Goal: Information Seeking & Learning: Check status

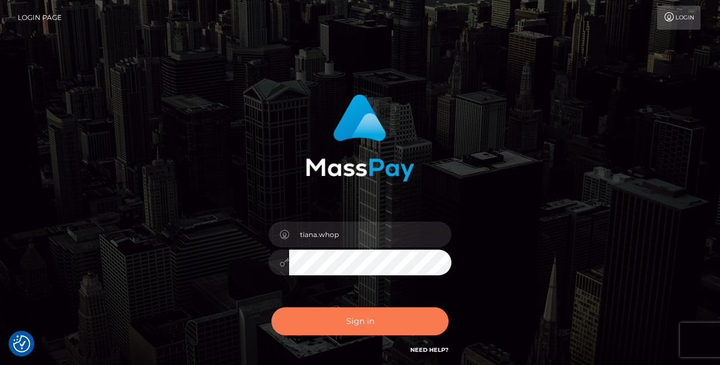
click at [332, 316] on button "Sign in" at bounding box center [359, 321] width 177 height 28
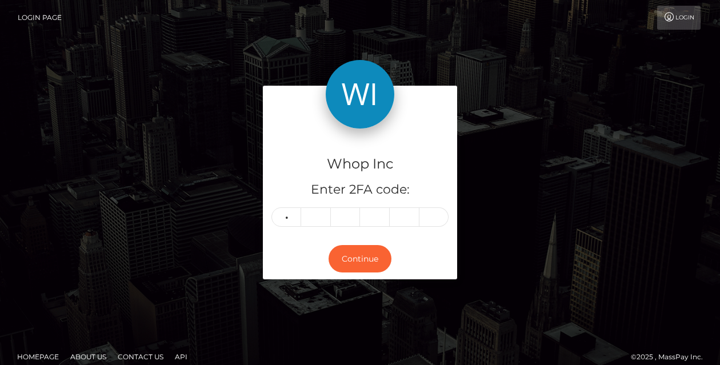
type input "1"
type input "6"
type input "0"
type input "2"
type input "7"
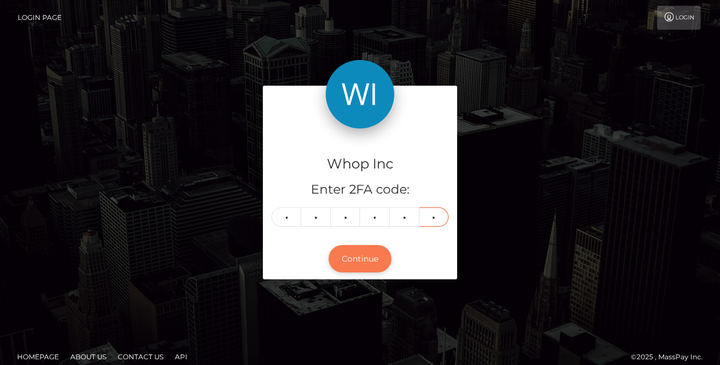
type input "4"
click at [367, 269] on button "Continue" at bounding box center [359, 259] width 63 height 28
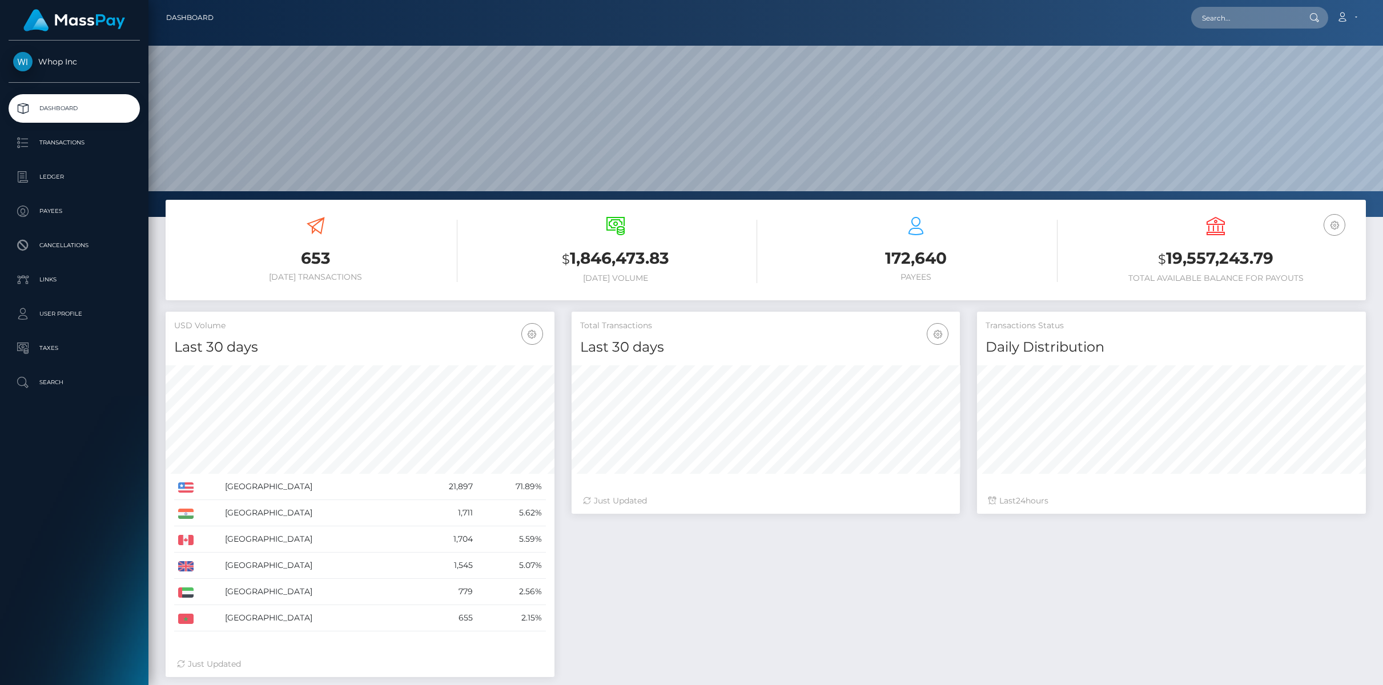
scroll to position [202, 389]
click at [1222, 19] on input "text" at bounding box center [1245, 18] width 107 height 22
paste input "pout_p6R9uMWCvtpsm"
type input "pout_p6R9uMWCvtpsm"
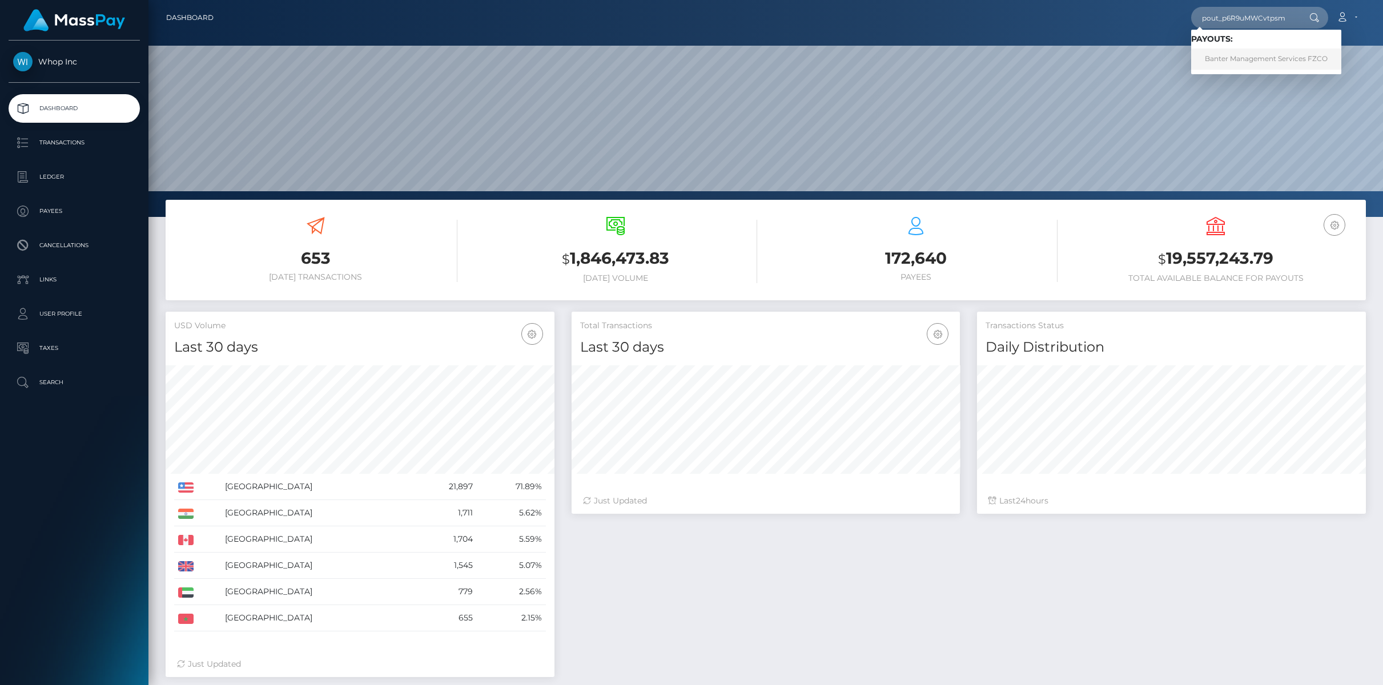
click at [1230, 55] on link "Banter Management Services FZCO" at bounding box center [1267, 59] width 150 height 21
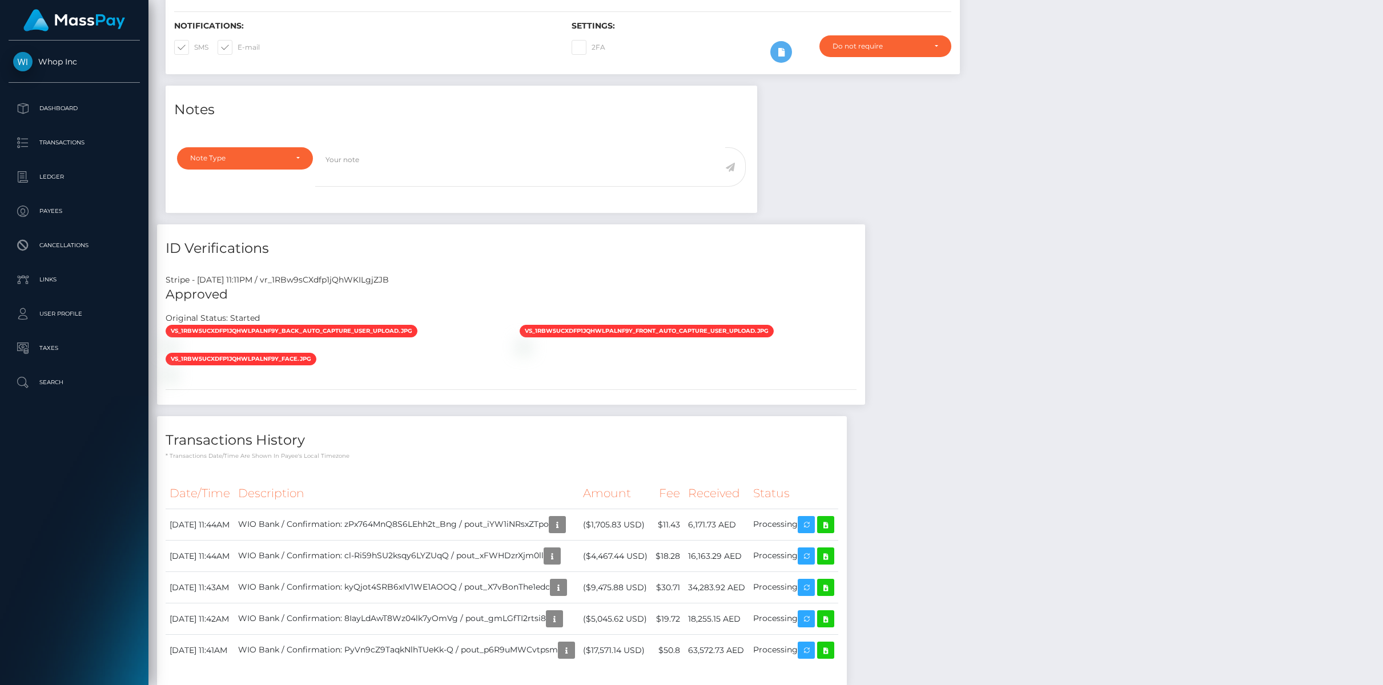
scroll to position [655, 0]
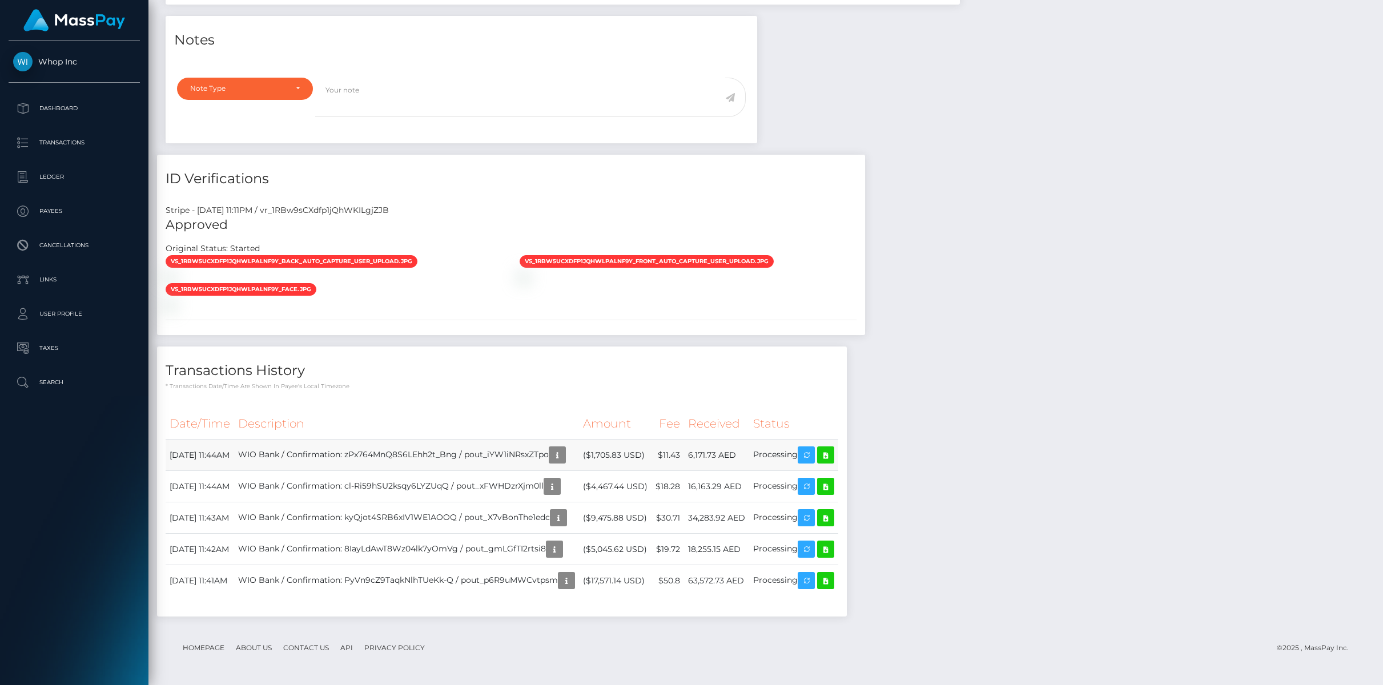
click at [484, 453] on td "WIO Bank / Confirmation: zPx764MnQ8S6LEhh2t_Bng / pout_iYW1iNRsxZTpo" at bounding box center [406, 455] width 345 height 31
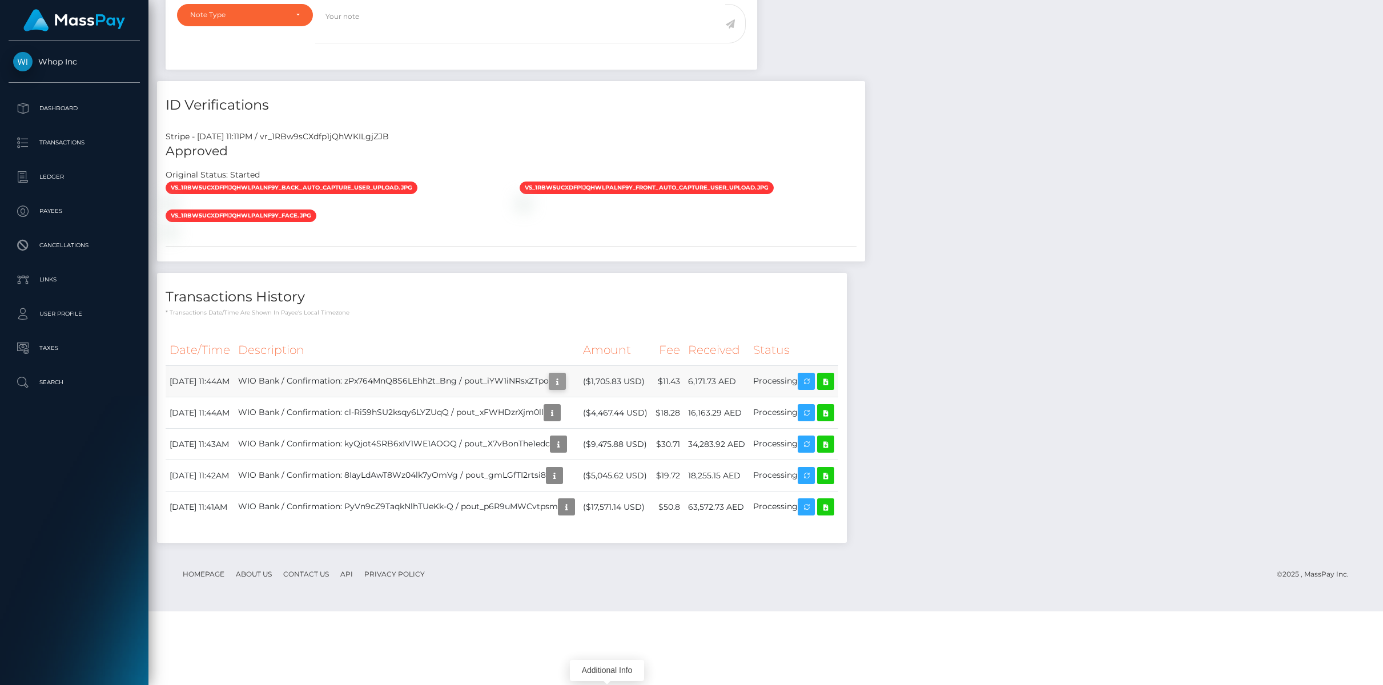
click at [564, 389] on icon "button" at bounding box center [558, 382] width 14 height 14
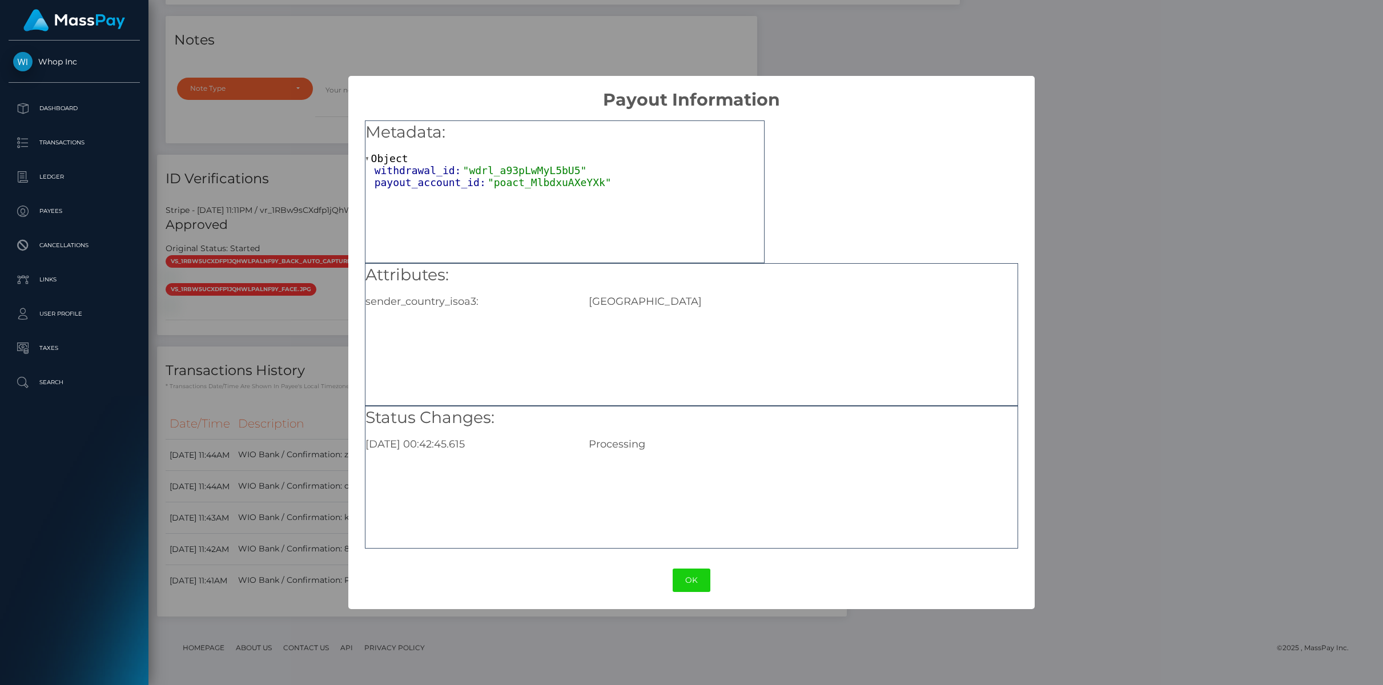
click at [263, 449] on div "× Payout Information Metadata: Object withdrawal_id: "wdrl_a93pLwMyL5bU5" payou…" at bounding box center [691, 342] width 1383 height 685
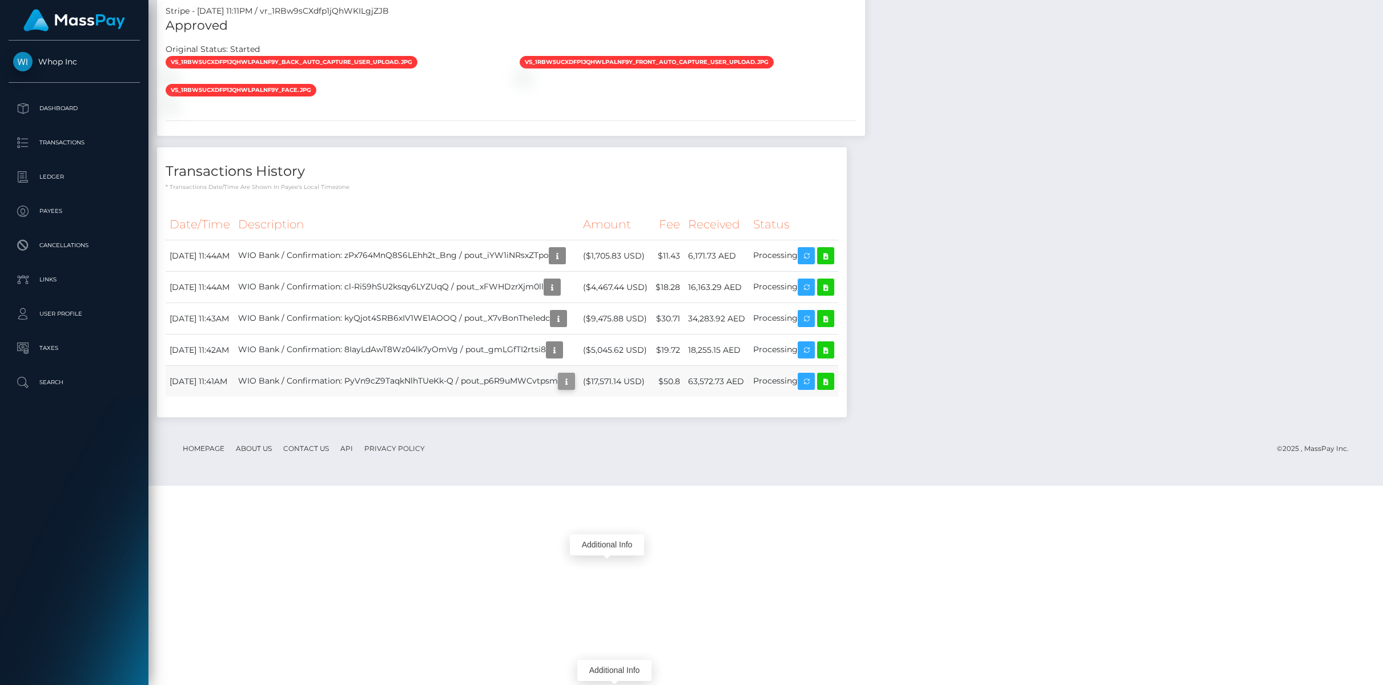
click at [573, 389] on icon "button" at bounding box center [567, 382] width 14 height 14
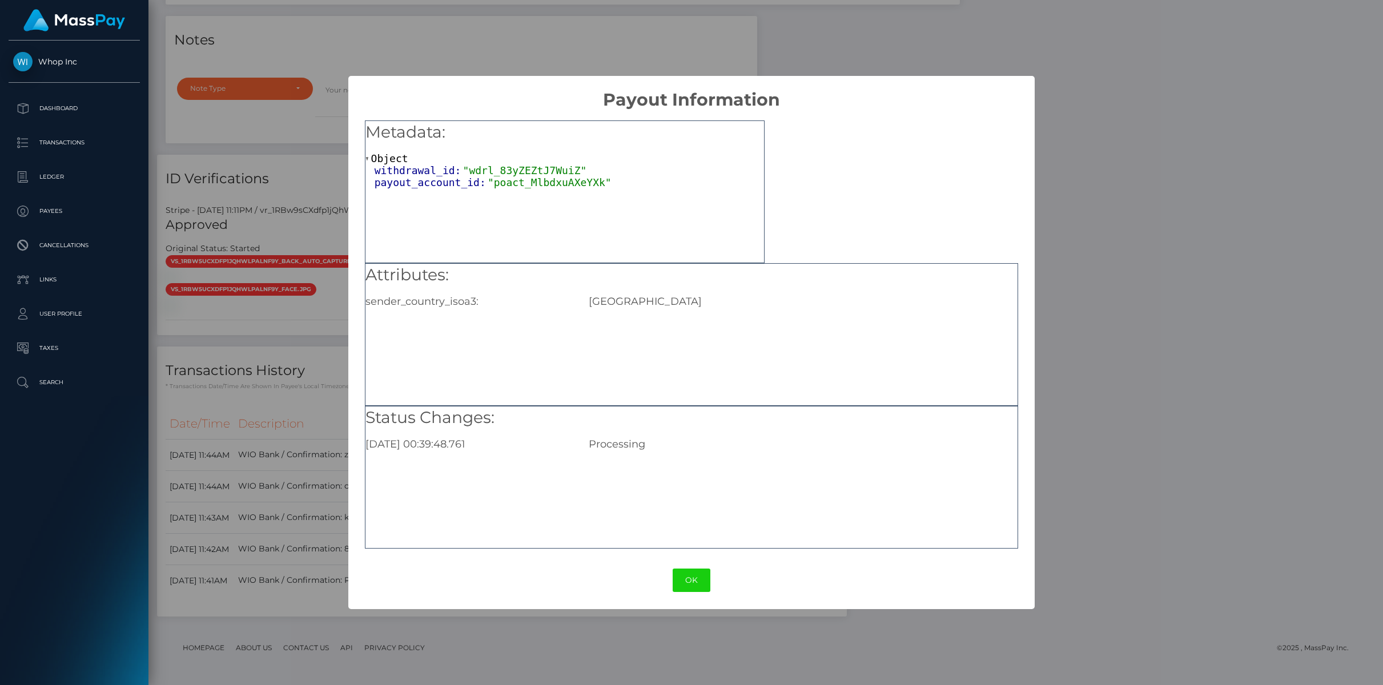
click at [483, 192] on div "Metadata: Object withdrawal_id: "wdrl_83yZEZtJ7WuiZ" payout_account_id: "poact_…" at bounding box center [565, 192] width 400 height 143
click at [471, 174] on span ""wdrl_83yZEZtJ7WuiZ"" at bounding box center [525, 171] width 124 height 12
click at [274, 359] on div "× Payout Information Metadata: Object withdrawal_id: "wdrl_83yZEZtJ7WuiZ" payou…" at bounding box center [691, 342] width 1383 height 685
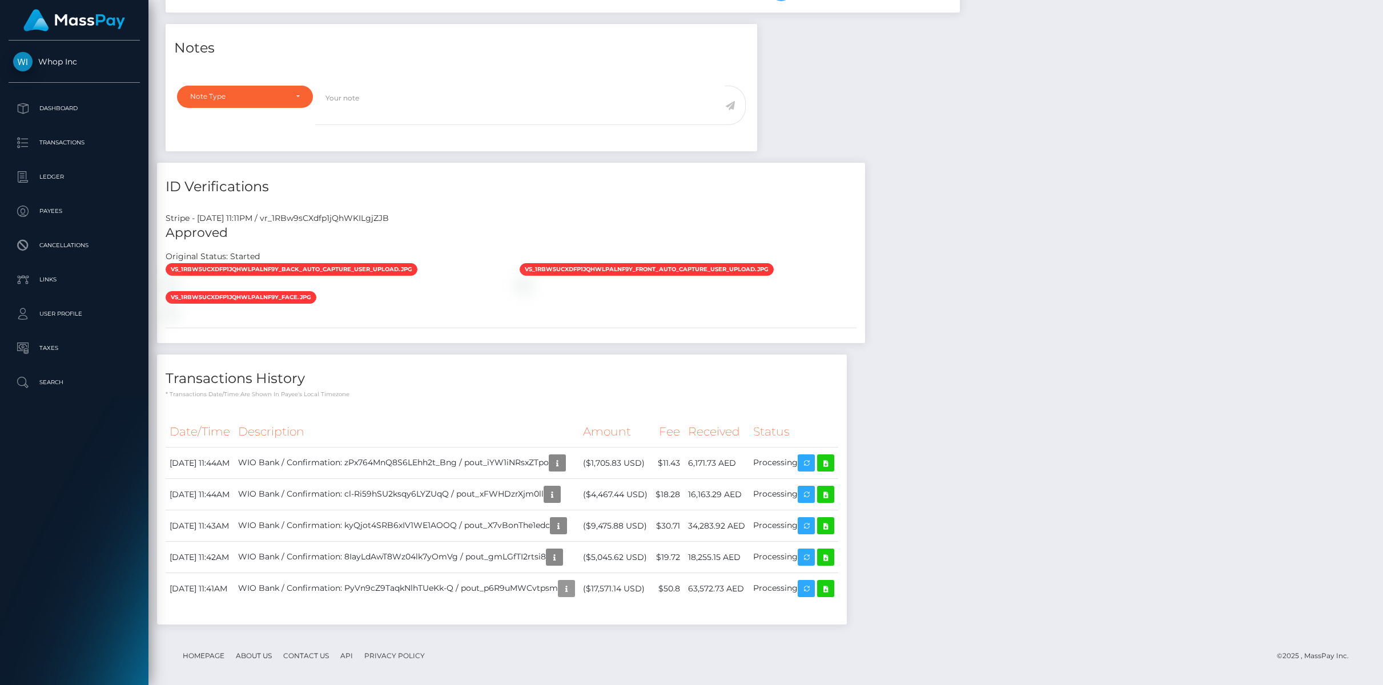
scroll to position [316, 0]
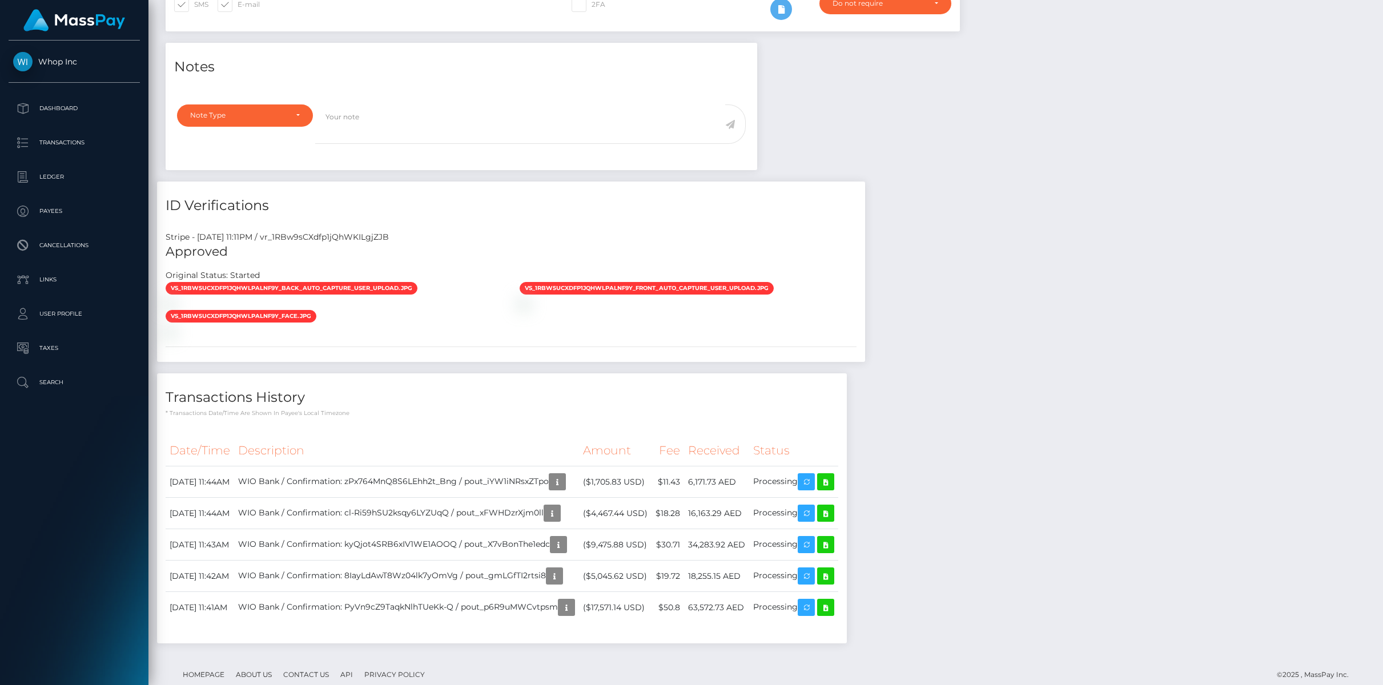
click at [255, 186] on div "ID Verifications" at bounding box center [511, 199] width 708 height 34
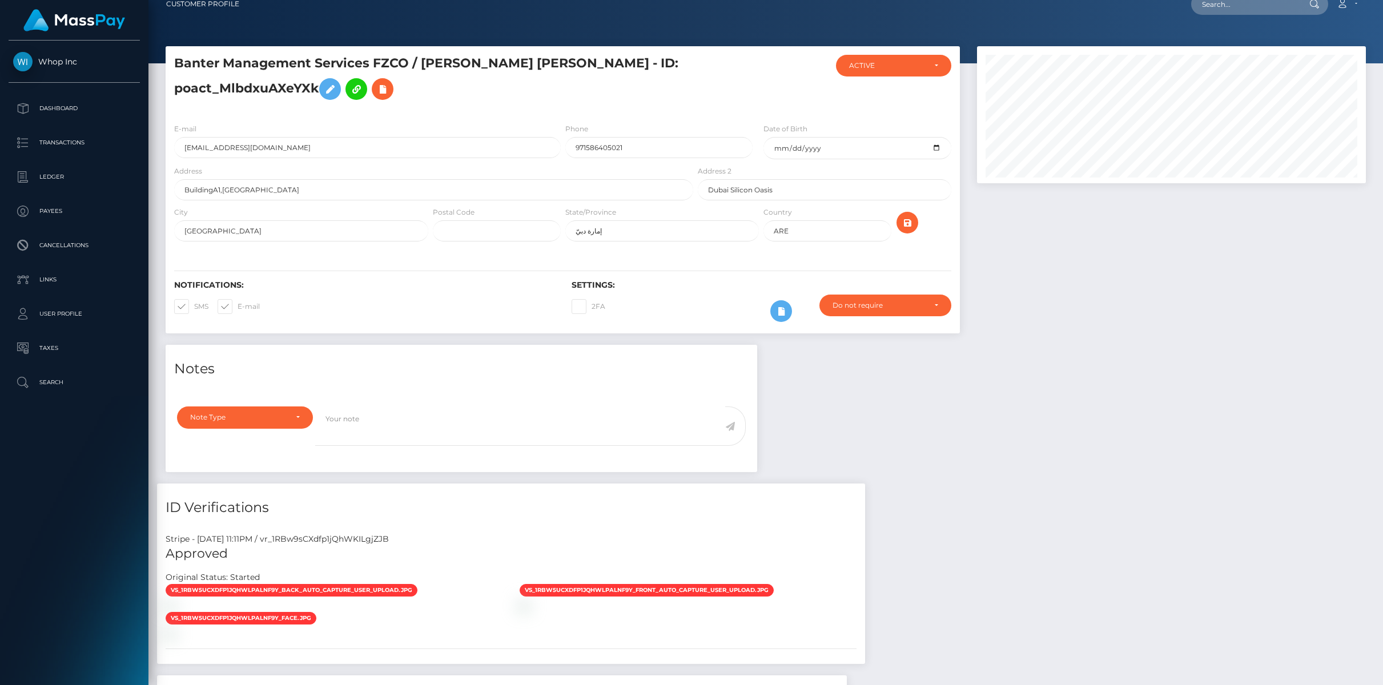
scroll to position [0, 0]
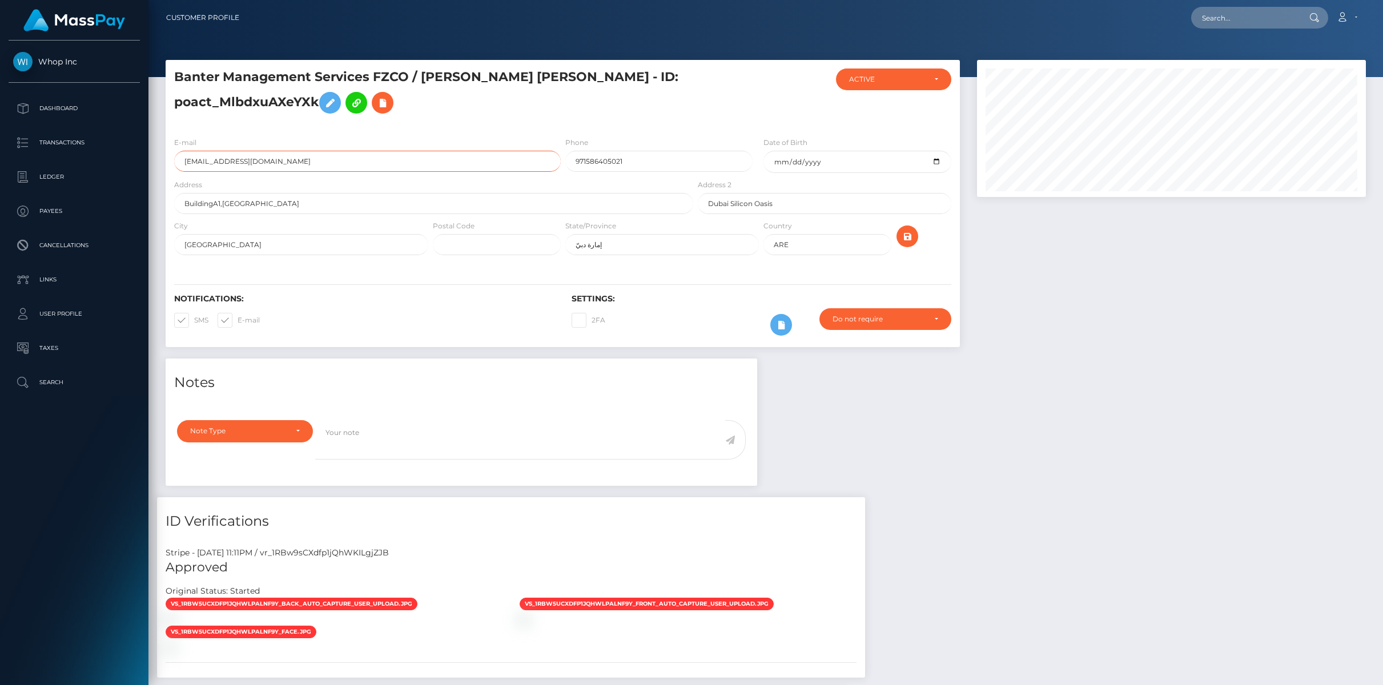
click at [333, 161] on input "adamd@cryptobanter.com" at bounding box center [367, 161] width 387 height 21
click at [337, 102] on icon at bounding box center [330, 103] width 14 height 14
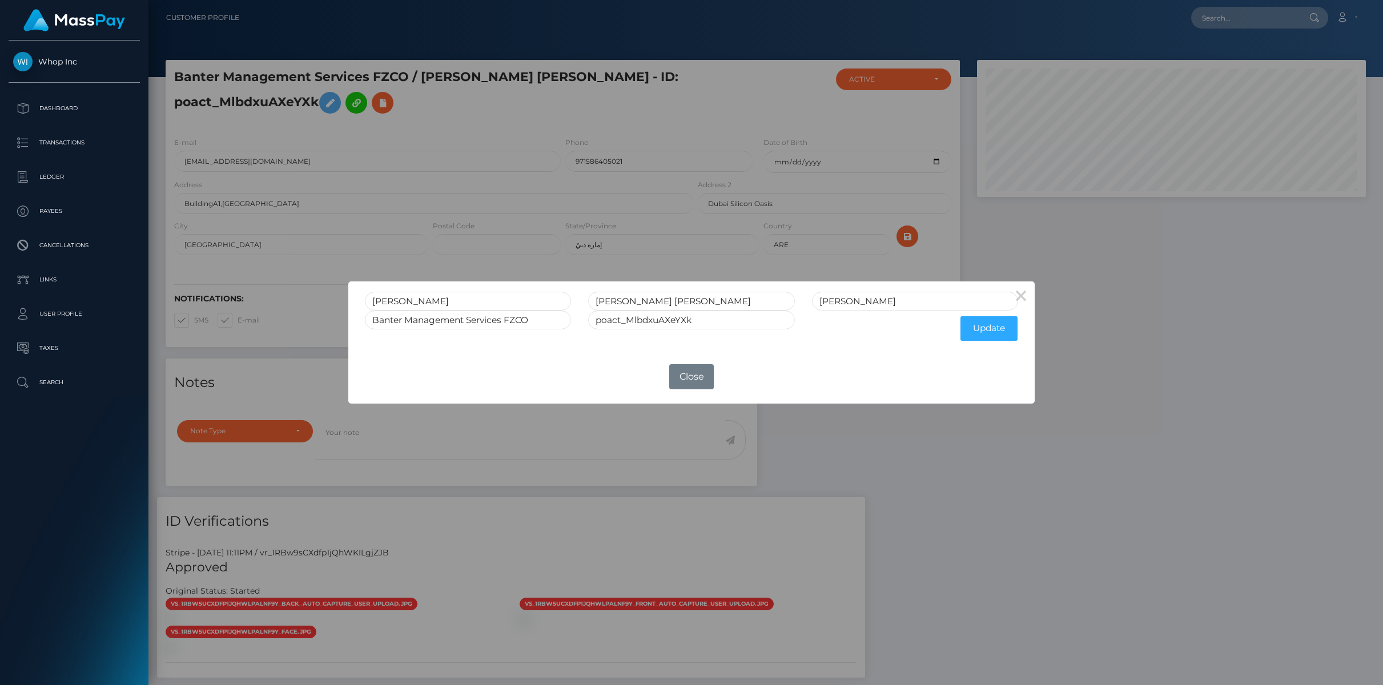
click at [518, 161] on div "× Emmanuel Melson Dsouza Leslie Dsouza Banter Management Services FZCO poact_Ml…" at bounding box center [691, 342] width 1383 height 685
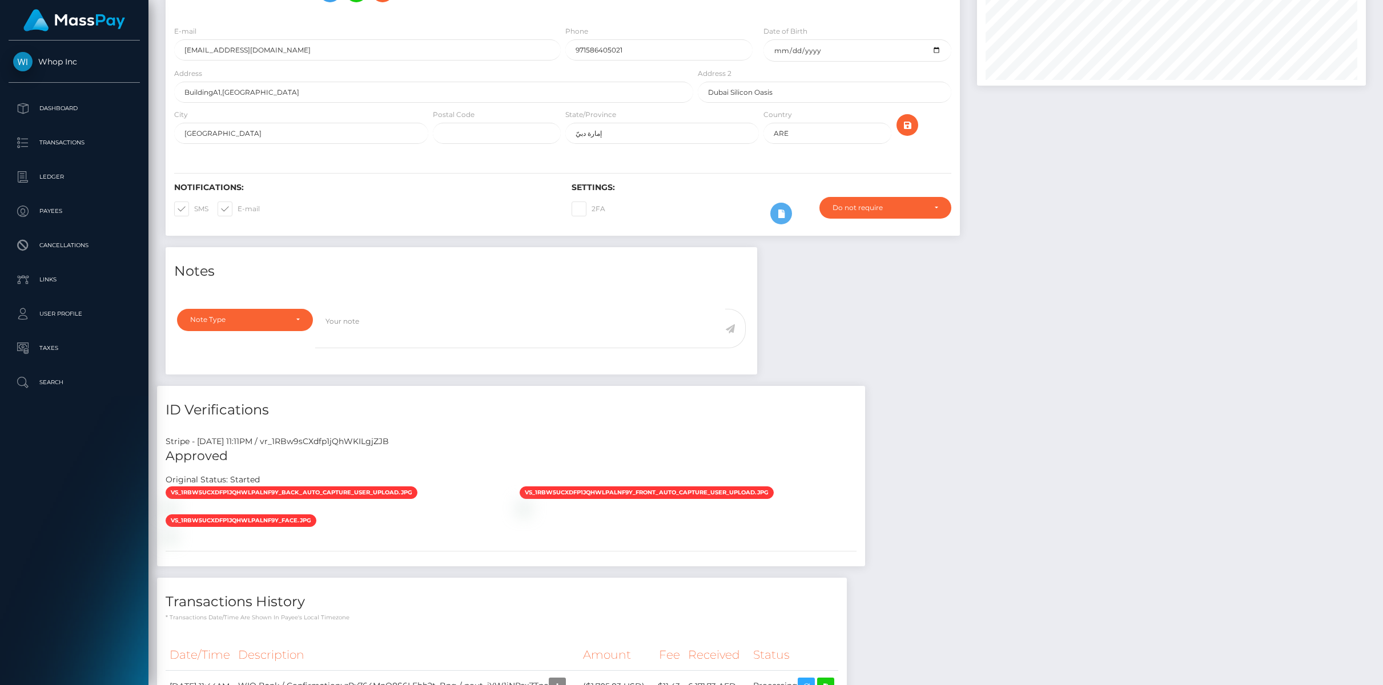
scroll to position [129, 0]
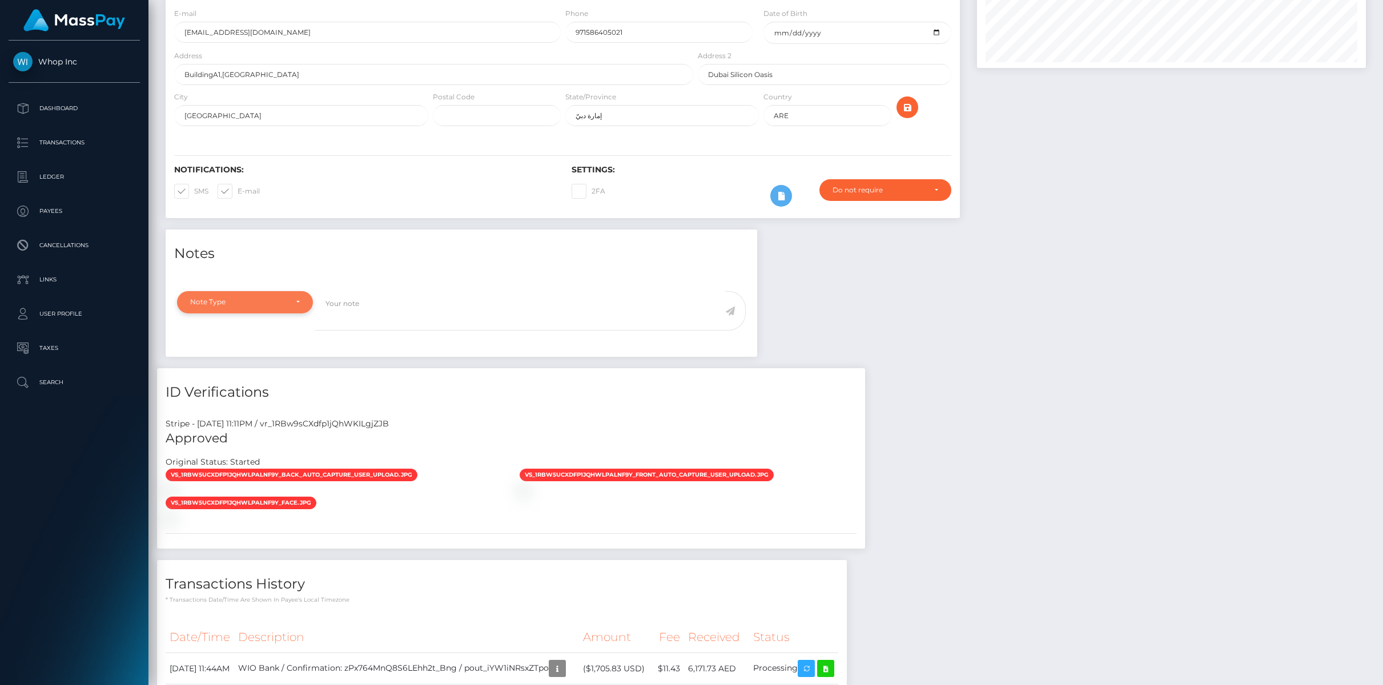
click at [298, 303] on div "Note Type" at bounding box center [245, 302] width 136 height 22
click at [316, 271] on div at bounding box center [462, 277] width 592 height 14
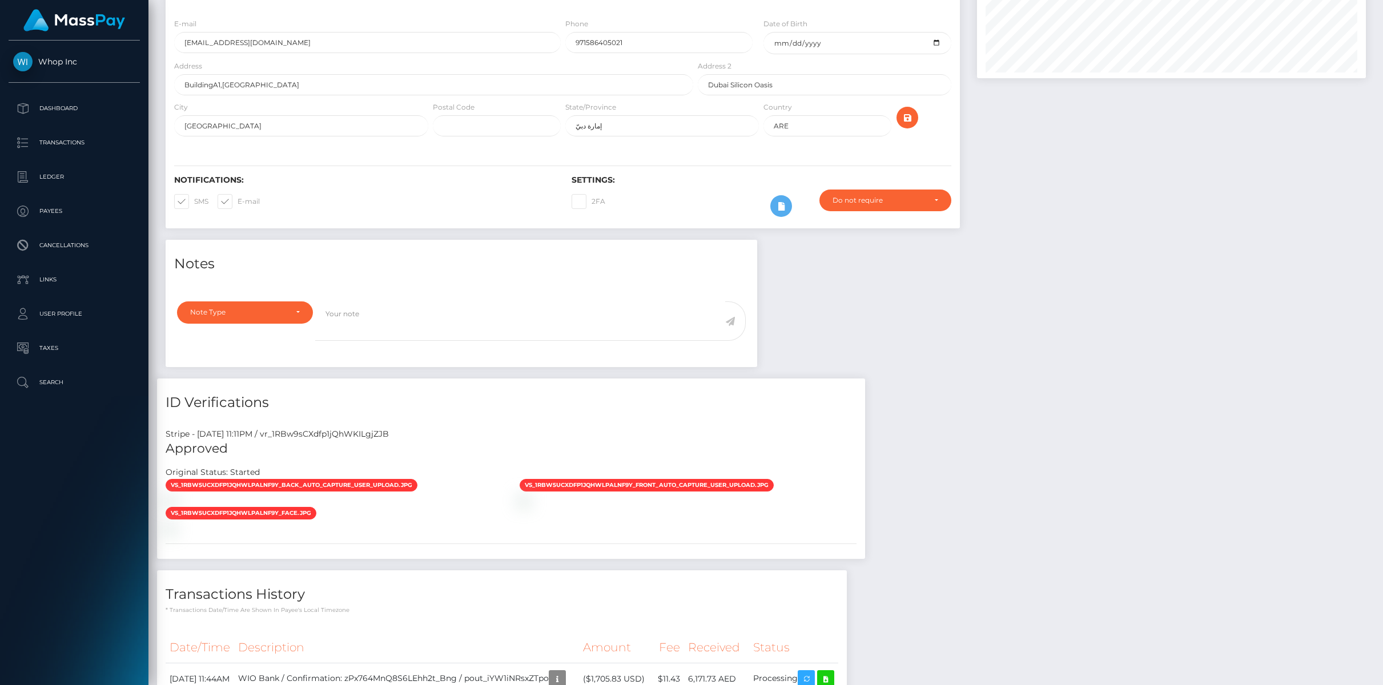
scroll to position [0, 0]
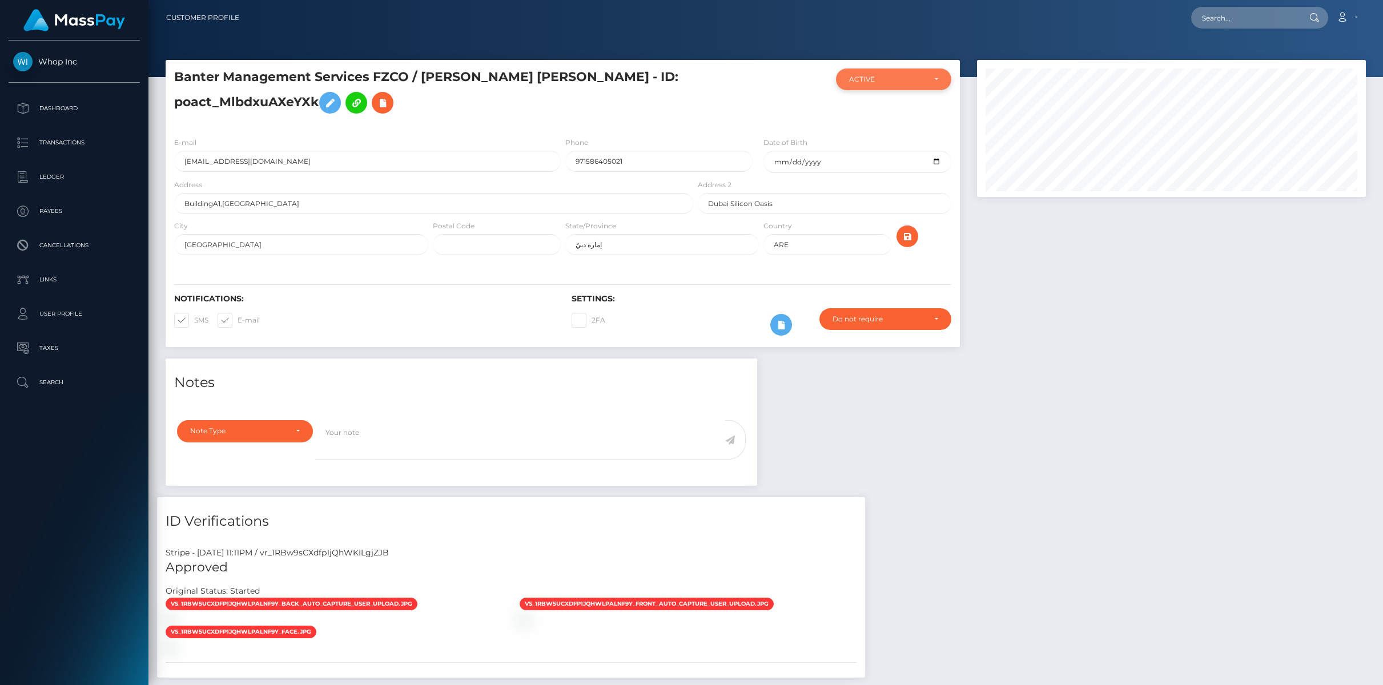
click at [924, 75] on div "ACTIVE" at bounding box center [887, 79] width 76 height 9
click at [1057, 287] on div at bounding box center [1172, 209] width 406 height 299
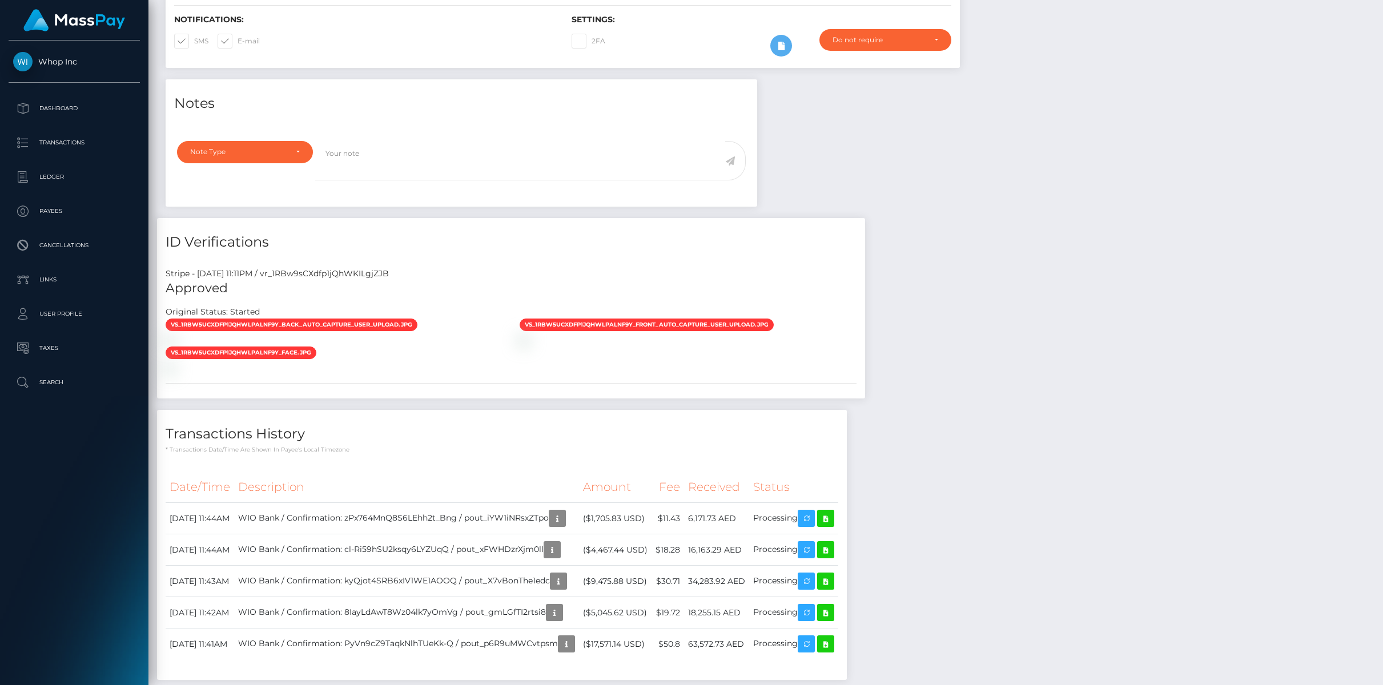
scroll to position [282, 0]
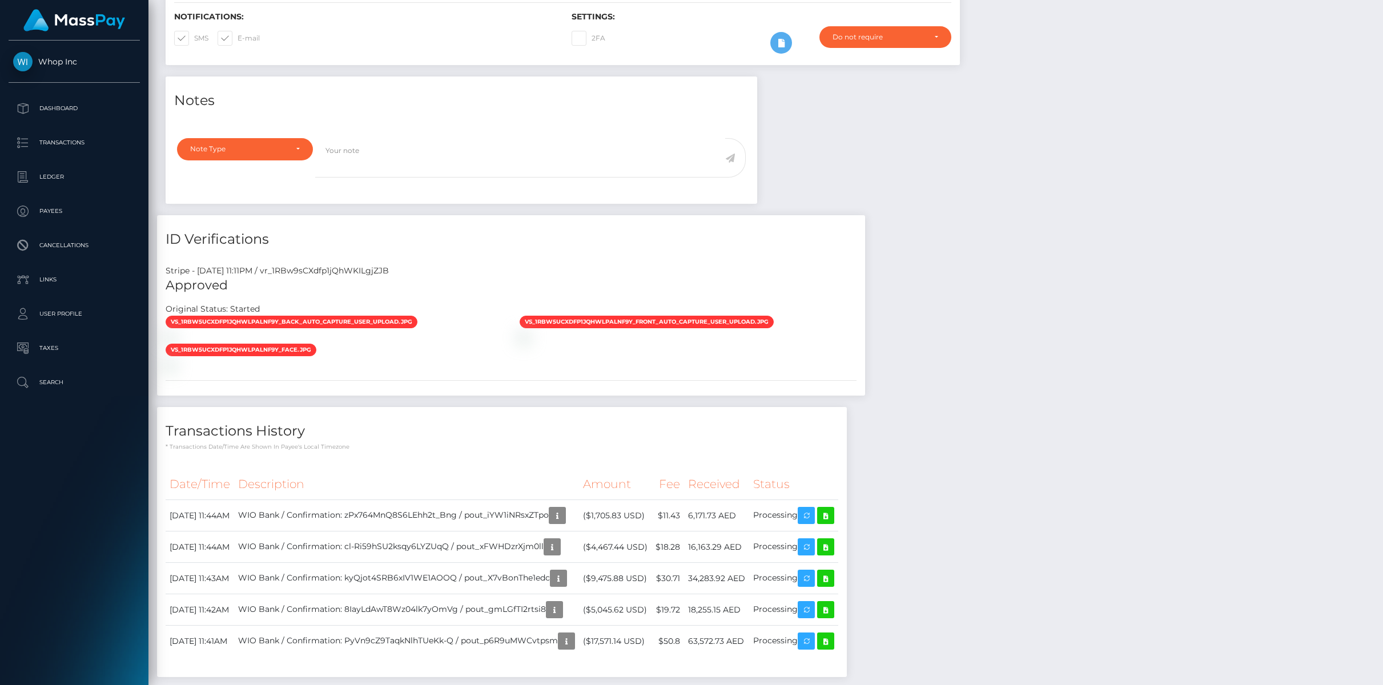
click at [380, 320] on span "vs_1RBw5UCXdfp1jQhWlPALNf9Y_back_auto_capture_user_upload.jpg" at bounding box center [292, 322] width 252 height 13
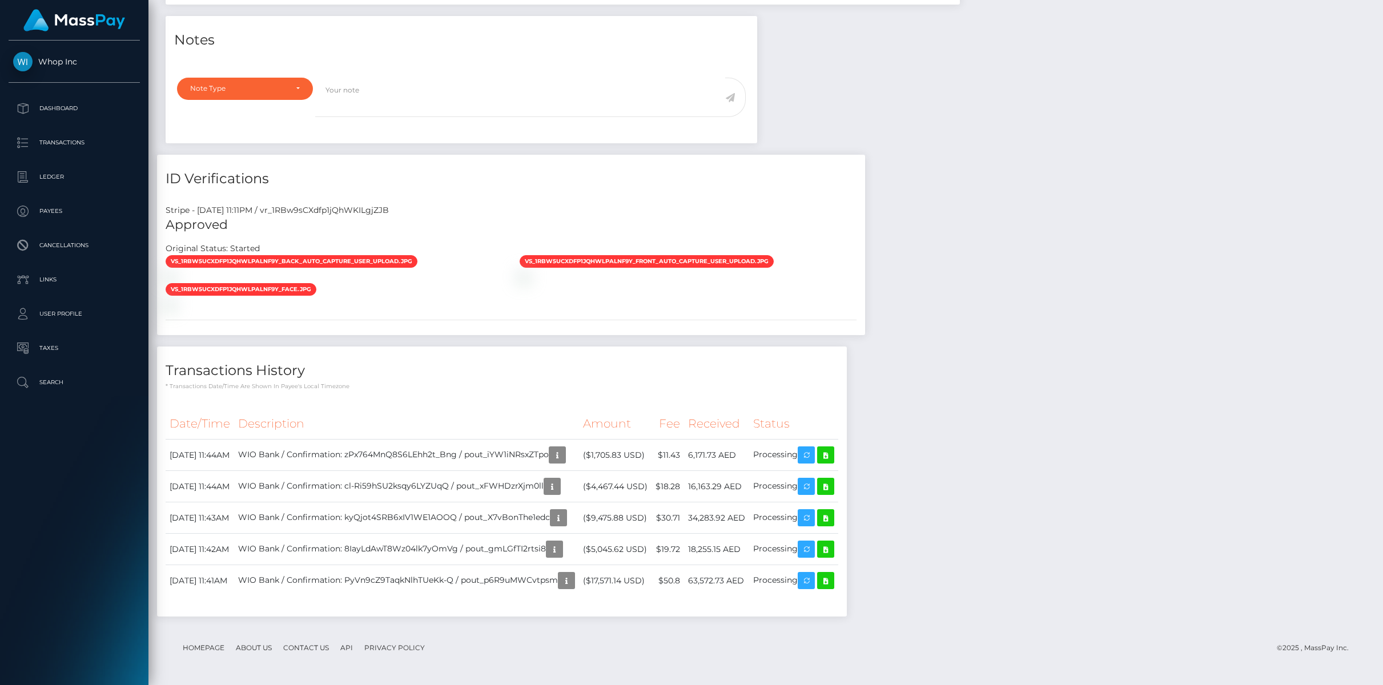
scroll to position [655, 0]
click at [370, 453] on td "WIO Bank / Confirmation: zPx764MnQ8S6LEhh2t_Bng / pout_iYW1iNRsxZTpo" at bounding box center [406, 455] width 345 height 31
click at [303, 458] on td "WIO Bank / Confirmation: zPx764MnQ8S6LEhh2t_Bng / pout_iYW1iNRsxZTpo" at bounding box center [406, 455] width 345 height 31
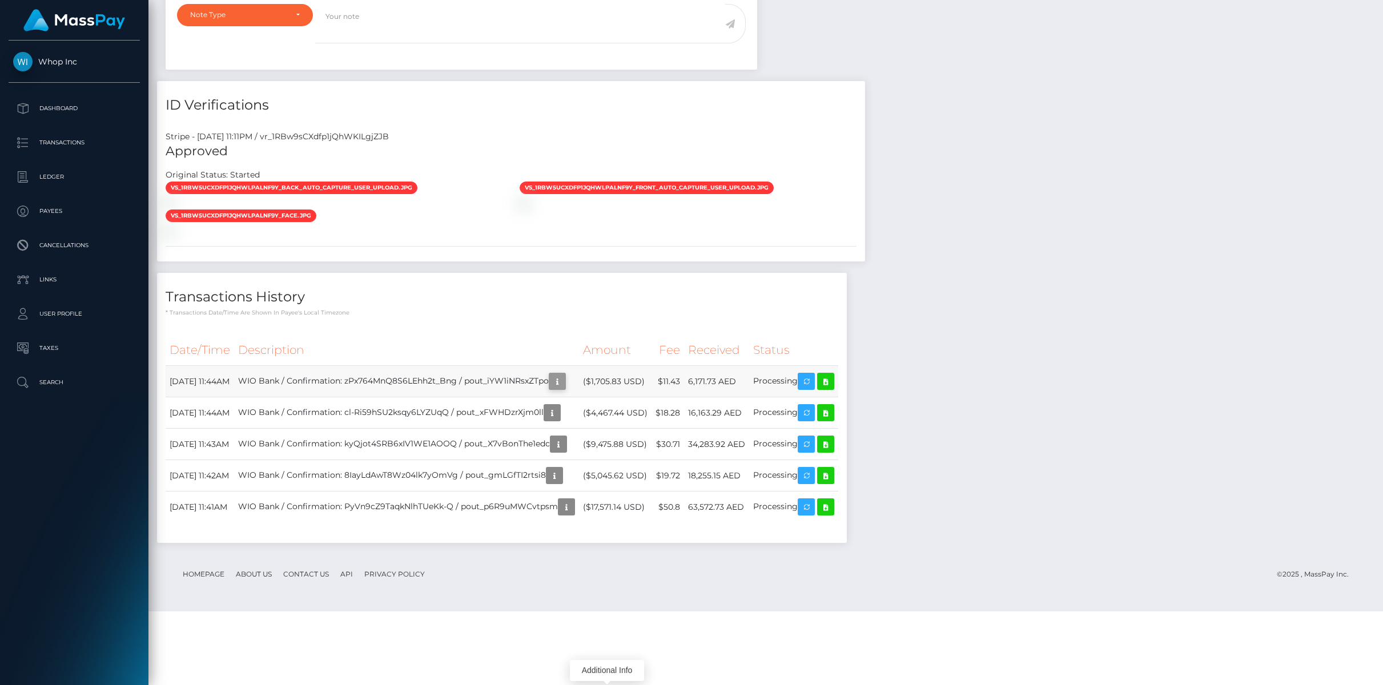
click at [564, 389] on icon "button" at bounding box center [558, 382] width 14 height 14
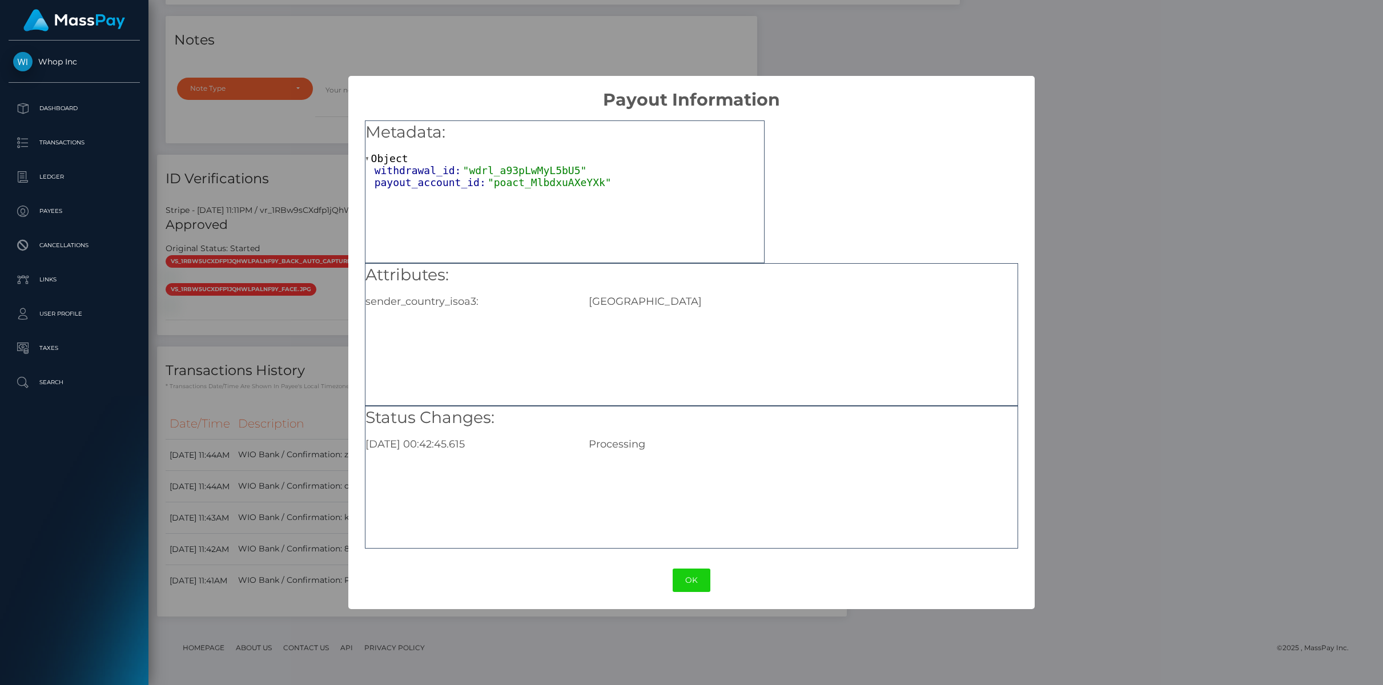
click at [176, 396] on div "× Payout Information Metadata: Object withdrawal_id: "wdrl_a93pLwMyL5bU5" payou…" at bounding box center [691, 342] width 1383 height 685
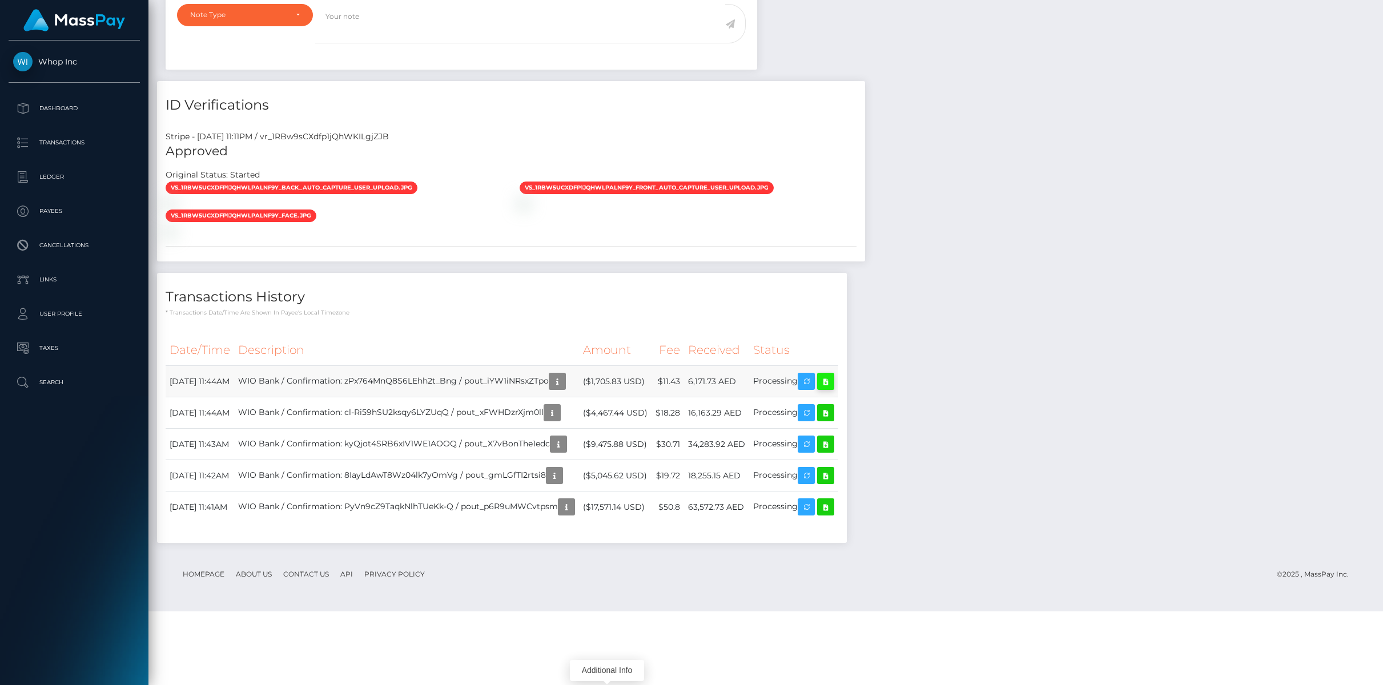
click at [833, 389] on icon at bounding box center [826, 382] width 14 height 14
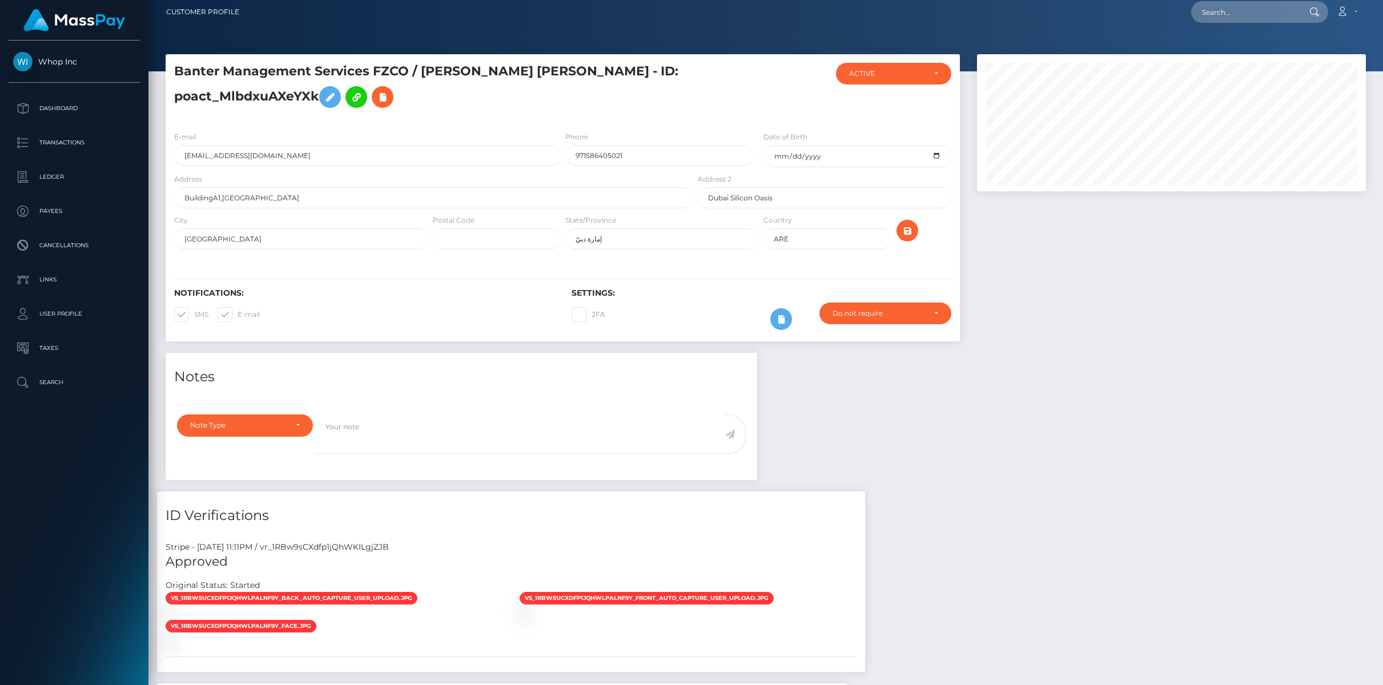
scroll to position [7, 0]
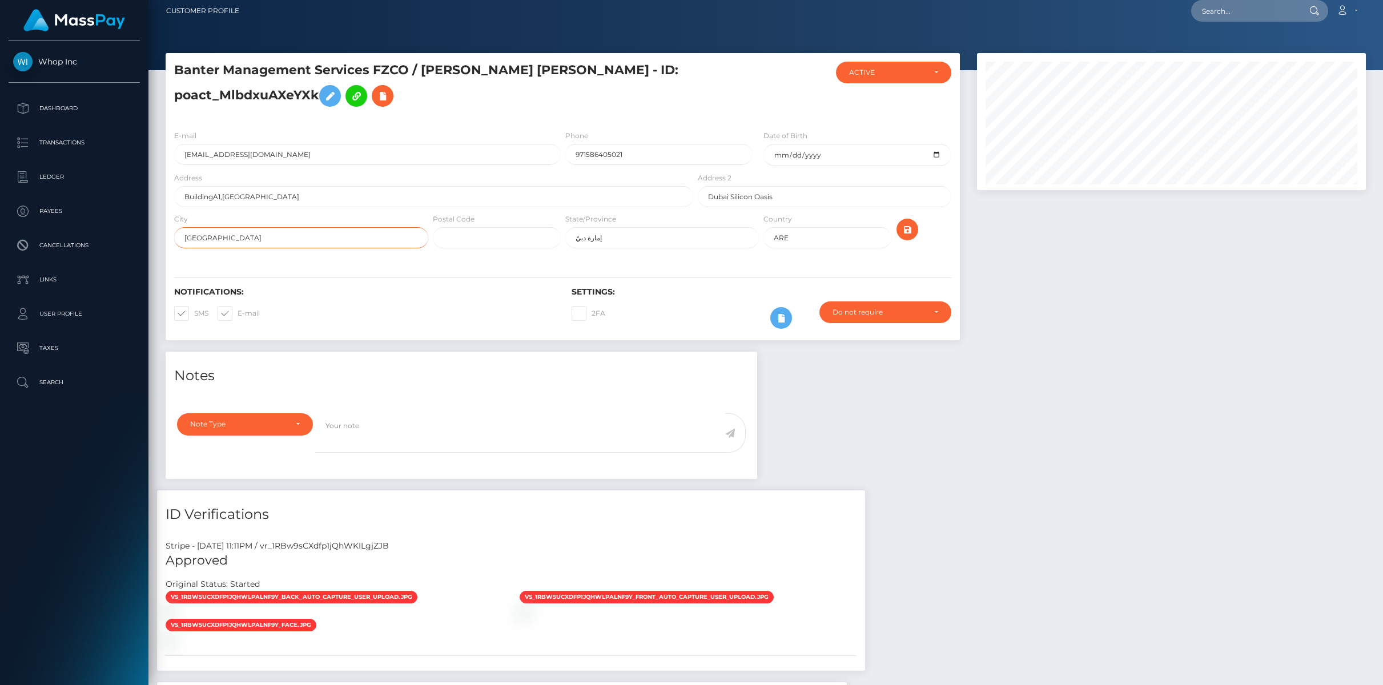
click at [308, 240] on input "[GEOGRAPHIC_DATA]" at bounding box center [301, 237] width 254 height 21
click at [62, 315] on p "User Profile" at bounding box center [74, 314] width 122 height 17
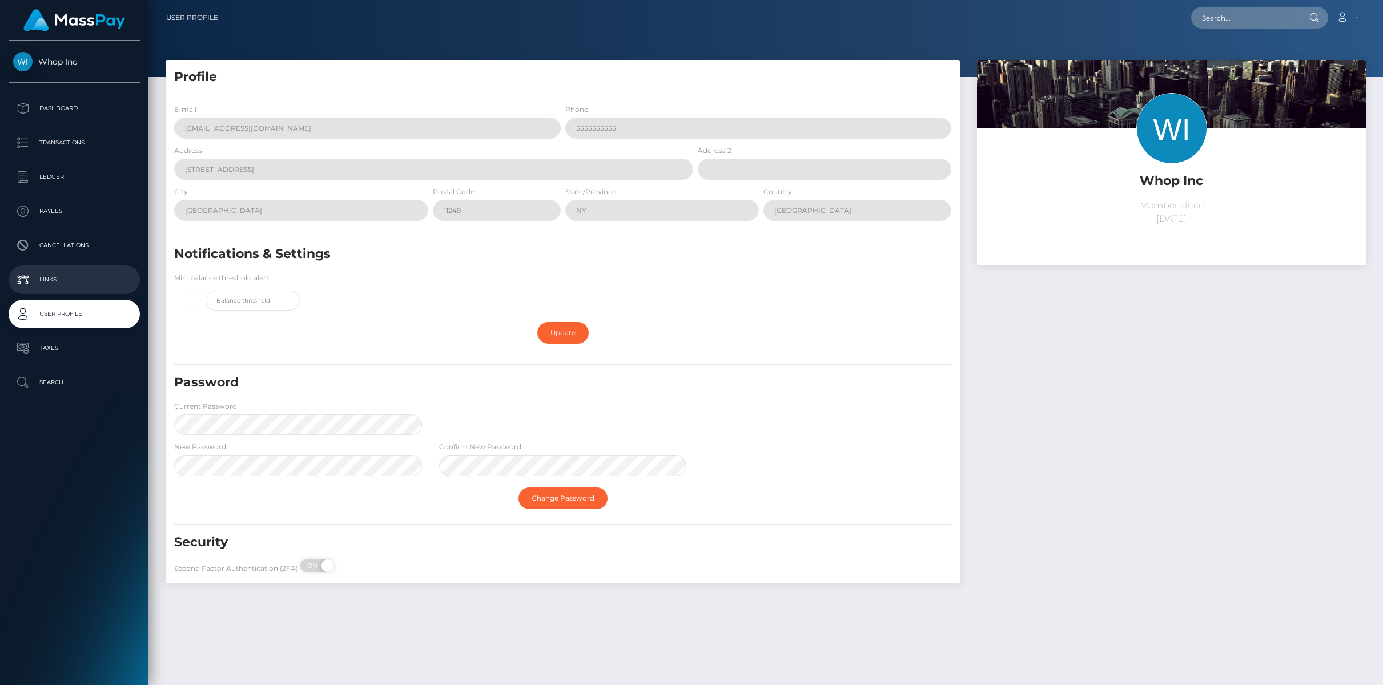
click at [66, 282] on p "Links" at bounding box center [74, 279] width 122 height 17
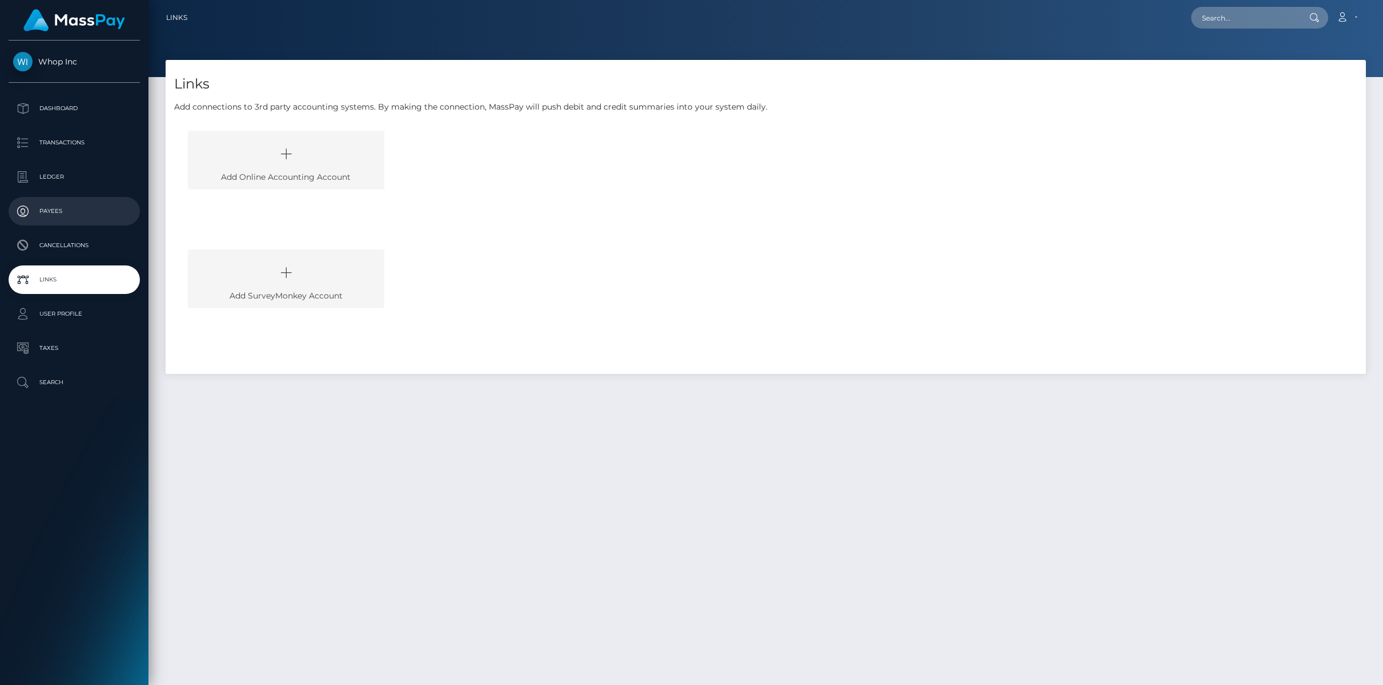
click at [72, 209] on p "Payees" at bounding box center [74, 211] width 122 height 17
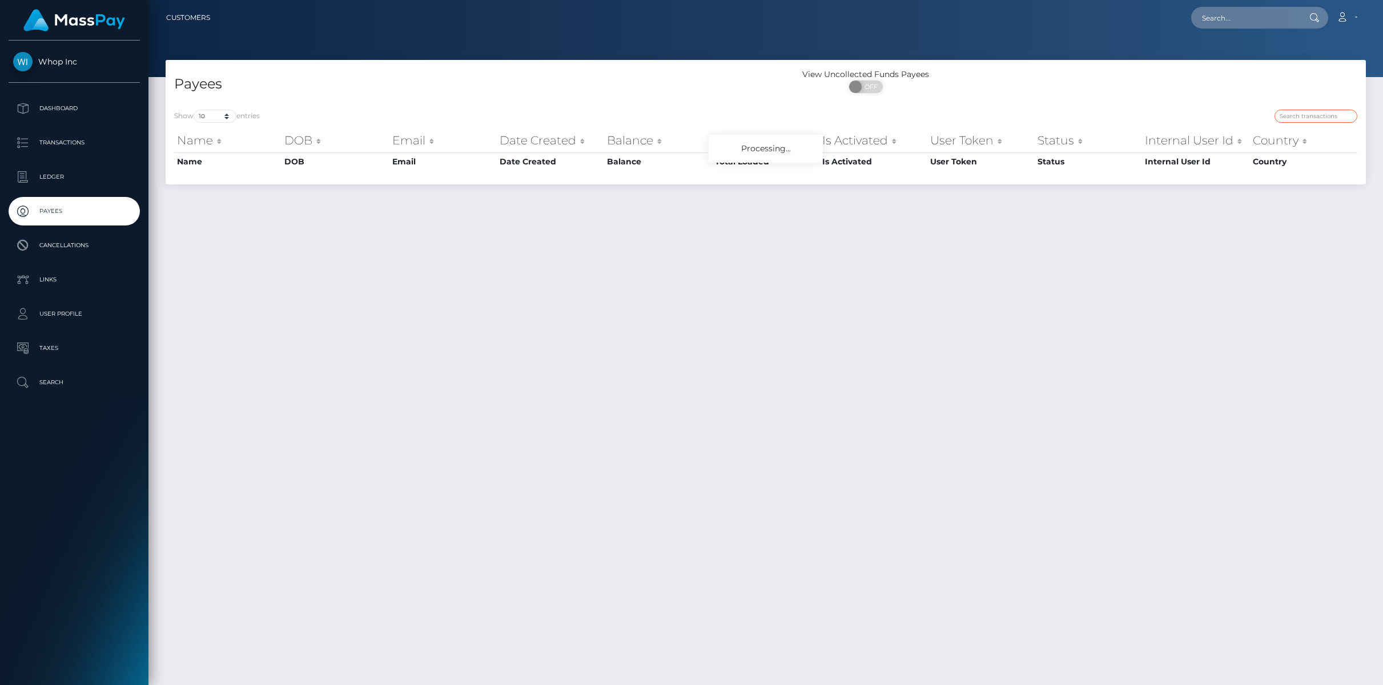
click at [1300, 113] on input "search" at bounding box center [1316, 116] width 83 height 13
paste input "pout_p6R9uMWCvtpsm"
type input "pout_p6R9uMWCvtpsm"
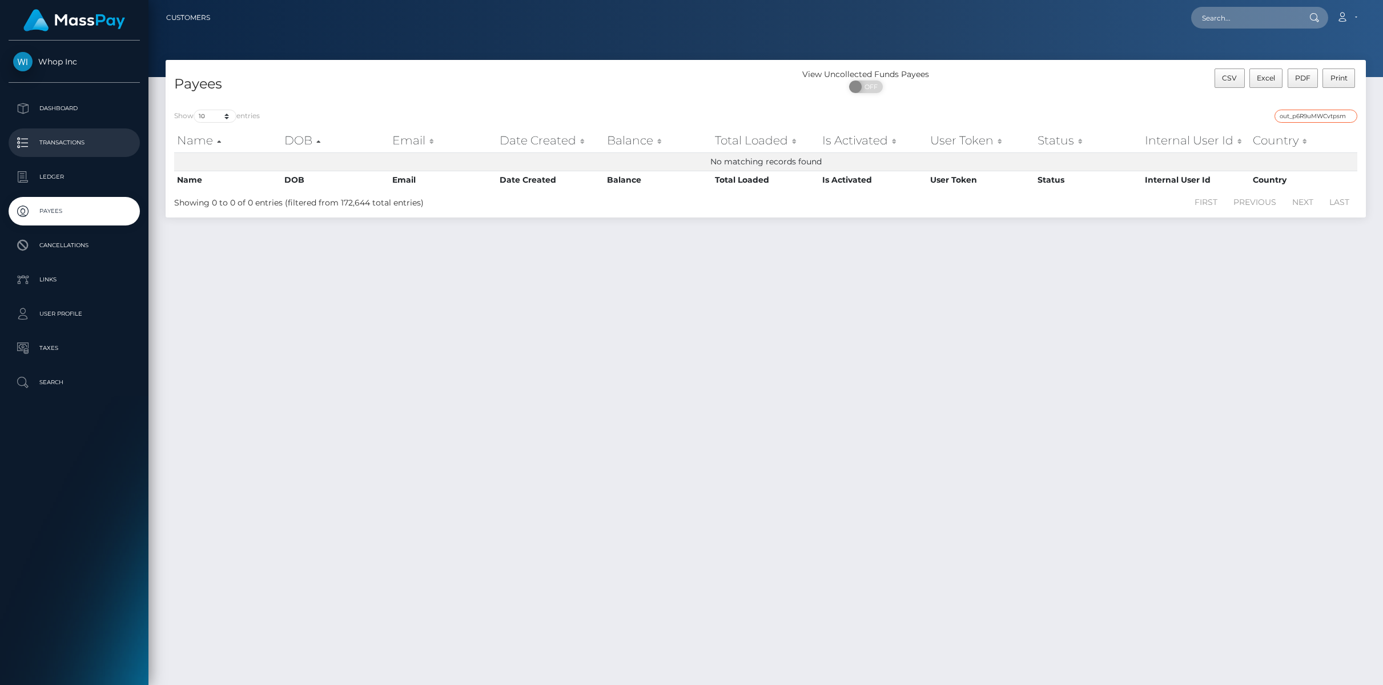
scroll to position [0, 0]
click at [73, 166] on link "Ledger" at bounding box center [74, 177] width 131 height 29
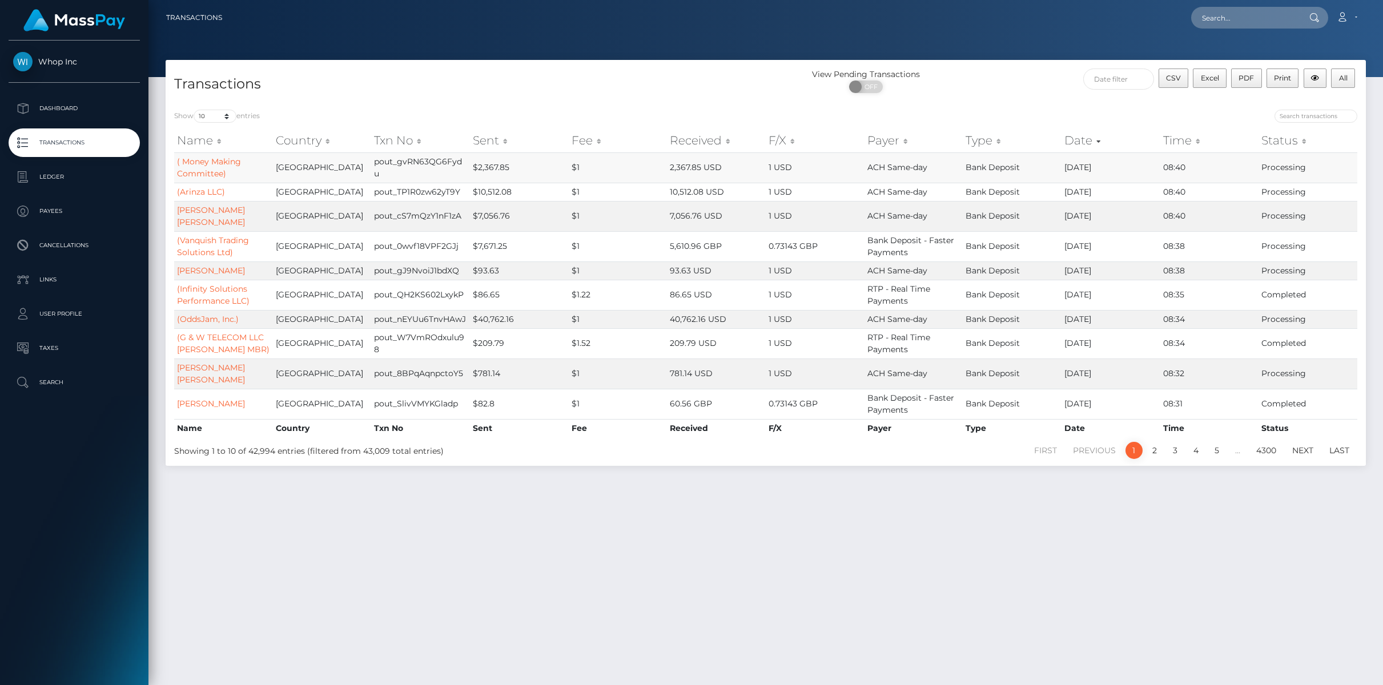
click at [1135, 171] on td "[DATE]" at bounding box center [1111, 168] width 99 height 30
click at [1091, 164] on td "[DATE]" at bounding box center [1111, 168] width 99 height 30
click at [267, 156] on td "( Money Making Committee)" at bounding box center [223, 168] width 99 height 30
click at [263, 175] on td "( Money Making Committee)" at bounding box center [223, 168] width 99 height 30
click at [762, 158] on td "2,367.85 USD" at bounding box center [716, 168] width 99 height 30
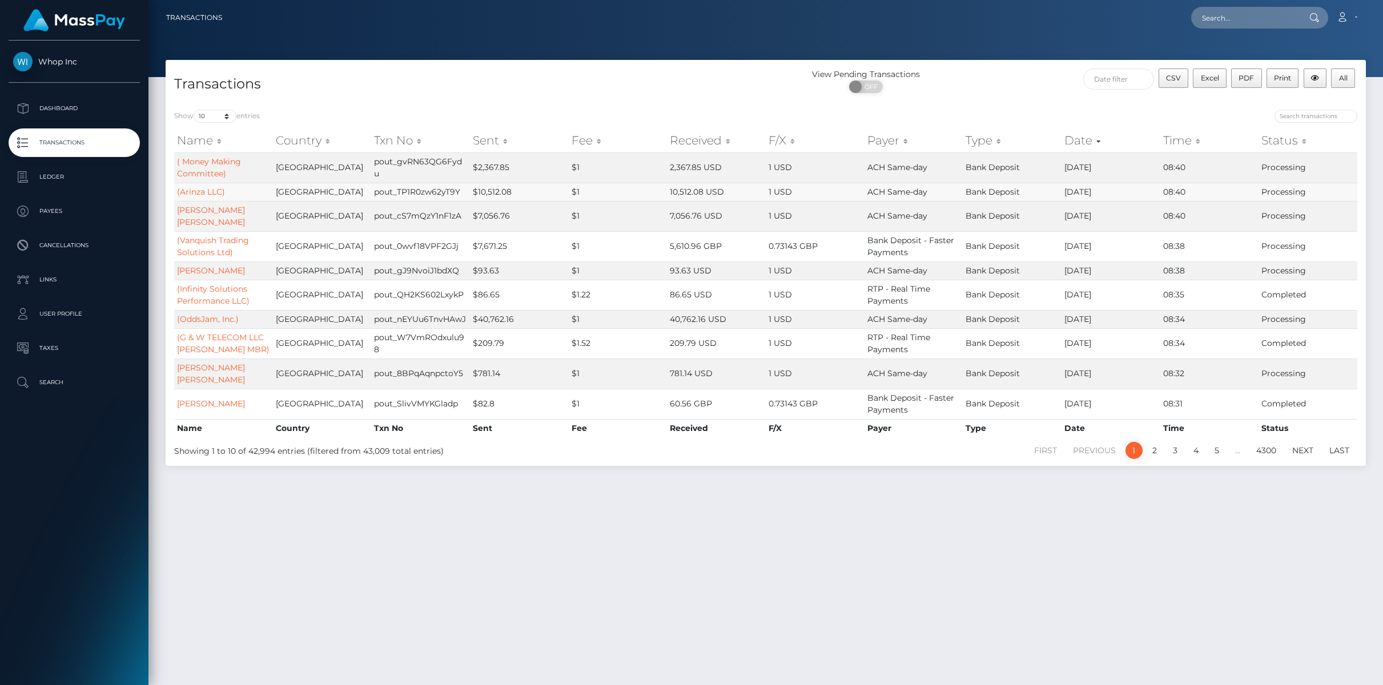
click at [811, 200] on td "1 USD" at bounding box center [815, 192] width 99 height 18
click at [771, 210] on td "1 USD" at bounding box center [815, 216] width 99 height 30
click at [220, 211] on link "JAKE JOSEPH RECENDEZ" at bounding box center [211, 216] width 68 height 22
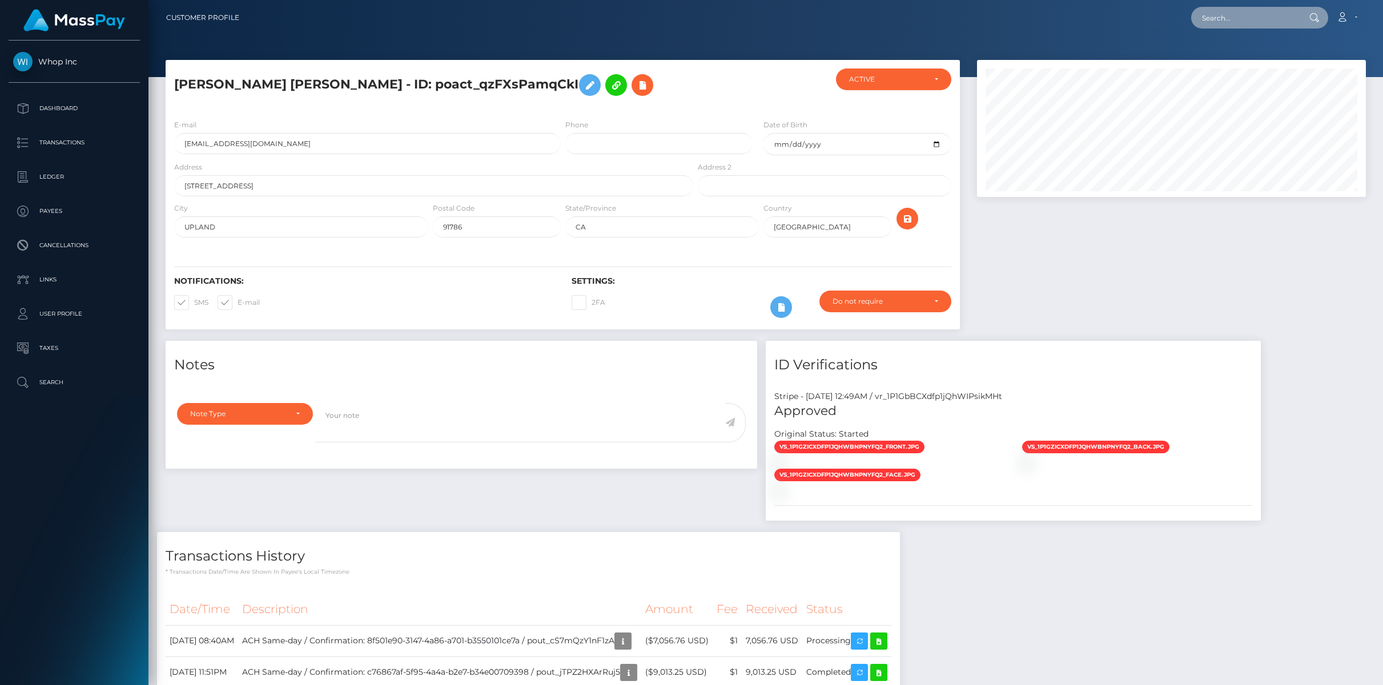
click at [1241, 15] on input "text" at bounding box center [1245, 18] width 107 height 22
paste input "poact_MlbdxuAXeYXk"
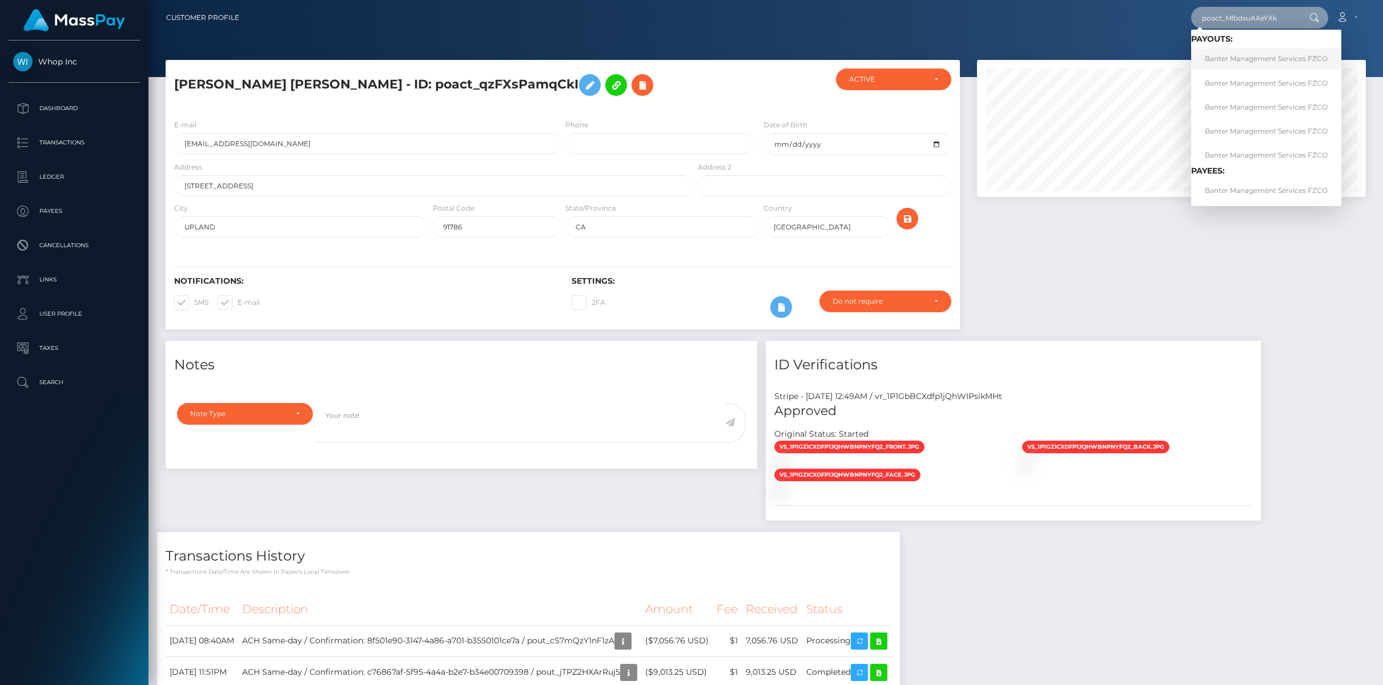
type input "poact_MlbdxuAXeYXk"
click at [1245, 66] on link "Banter Management Services FZCO" at bounding box center [1267, 59] width 150 height 21
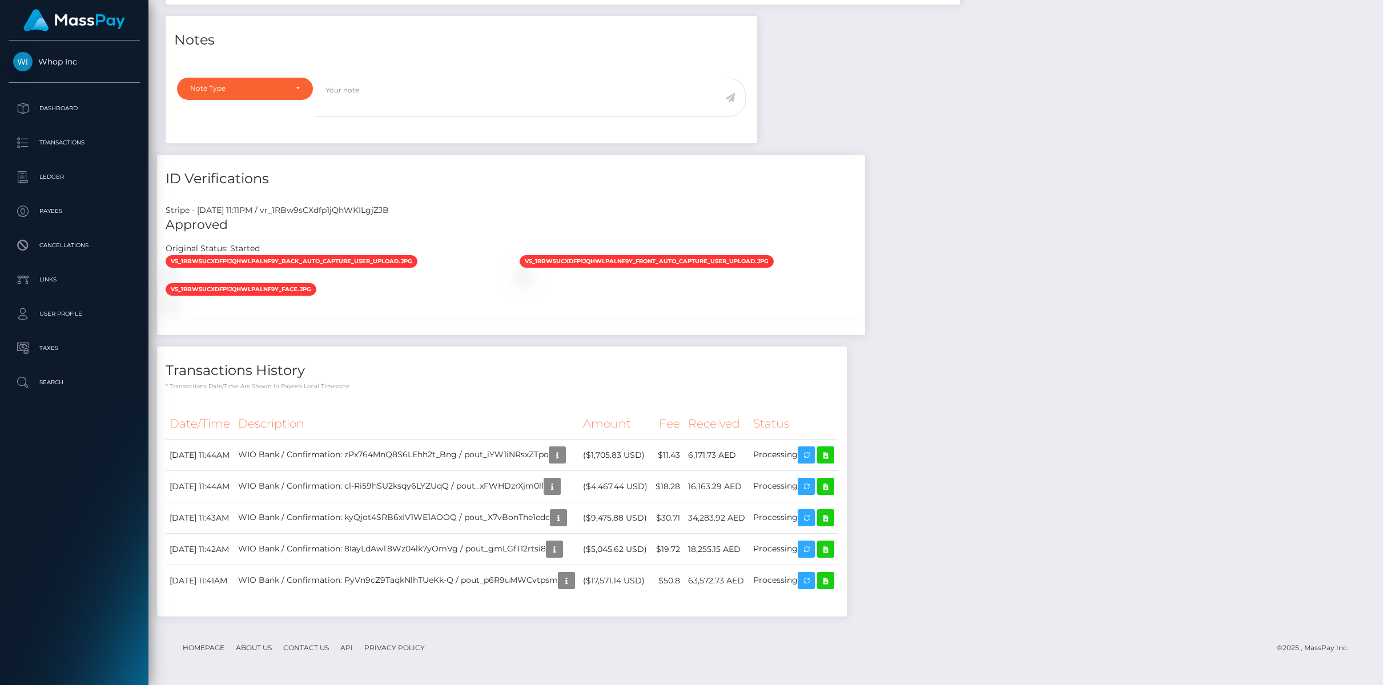
scroll to position [655, 0]
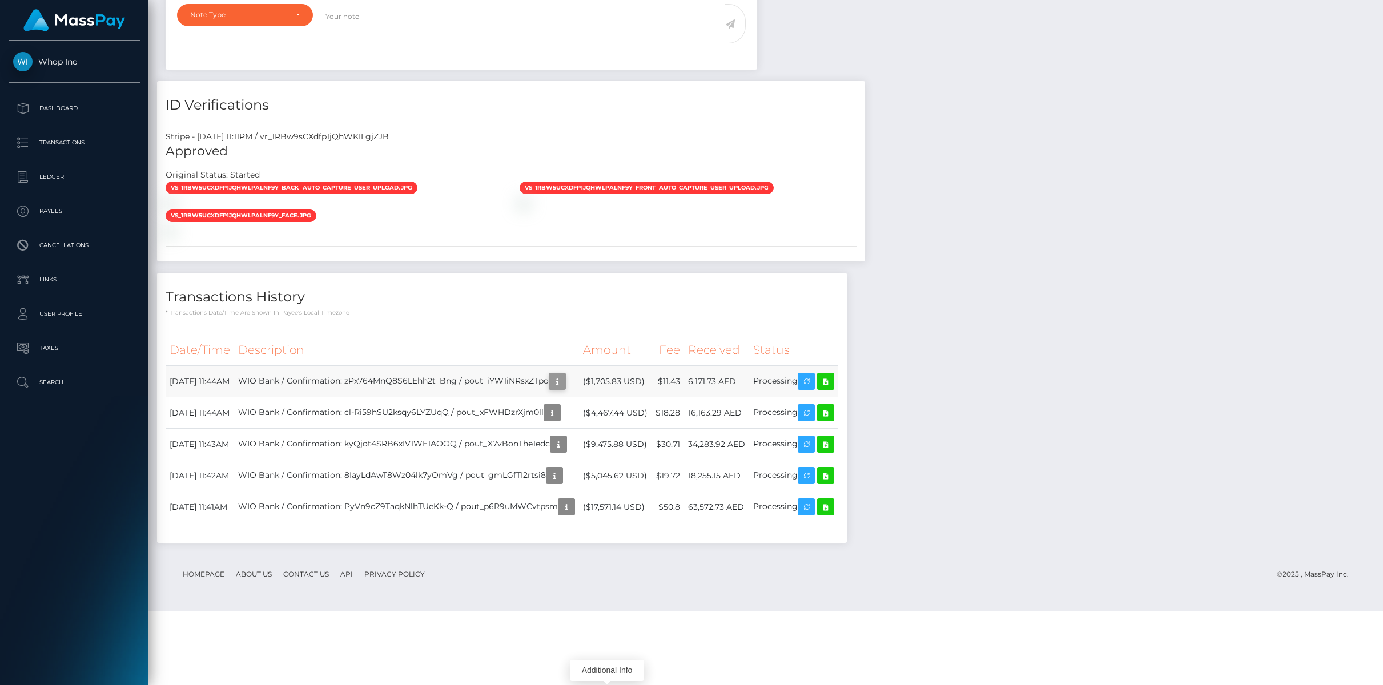
click at [564, 389] on icon "button" at bounding box center [558, 382] width 14 height 14
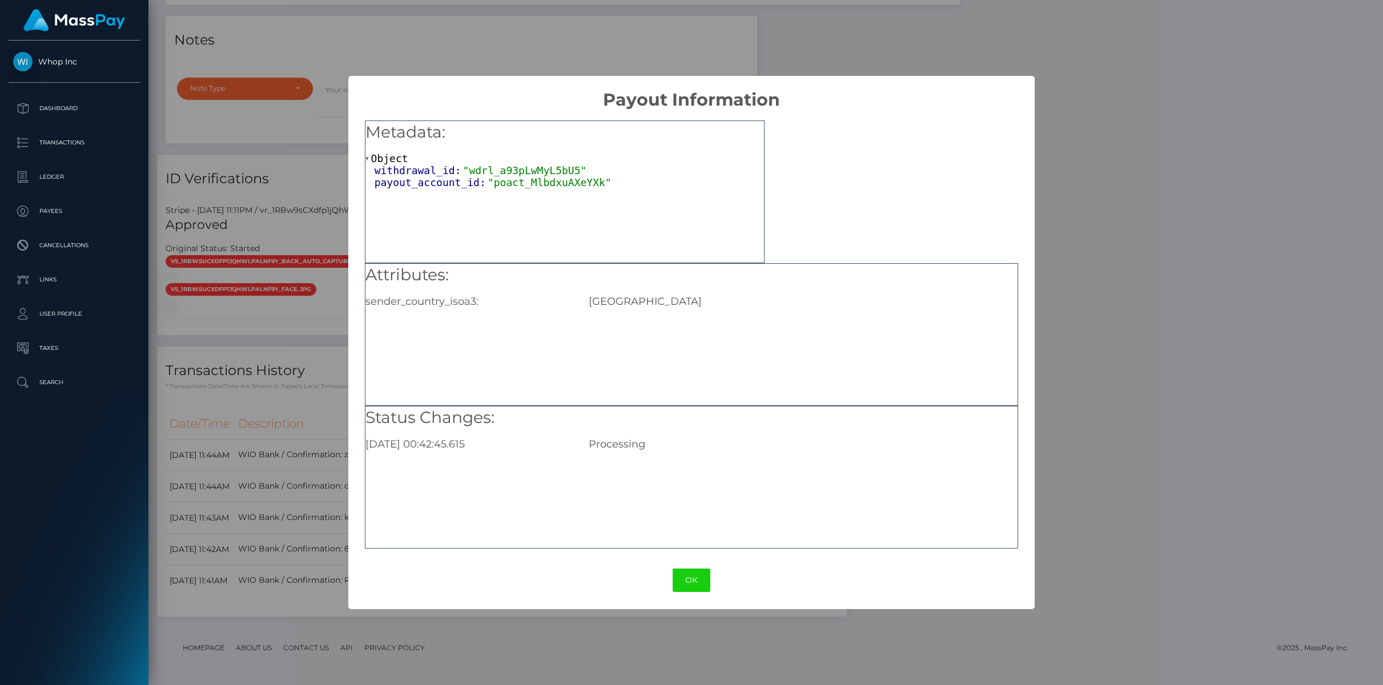
click at [263, 410] on div "× Payout Information Metadata: Object withdrawal_id: "wdrl_a93pLwMyL5bU5" payou…" at bounding box center [691, 342] width 1383 height 685
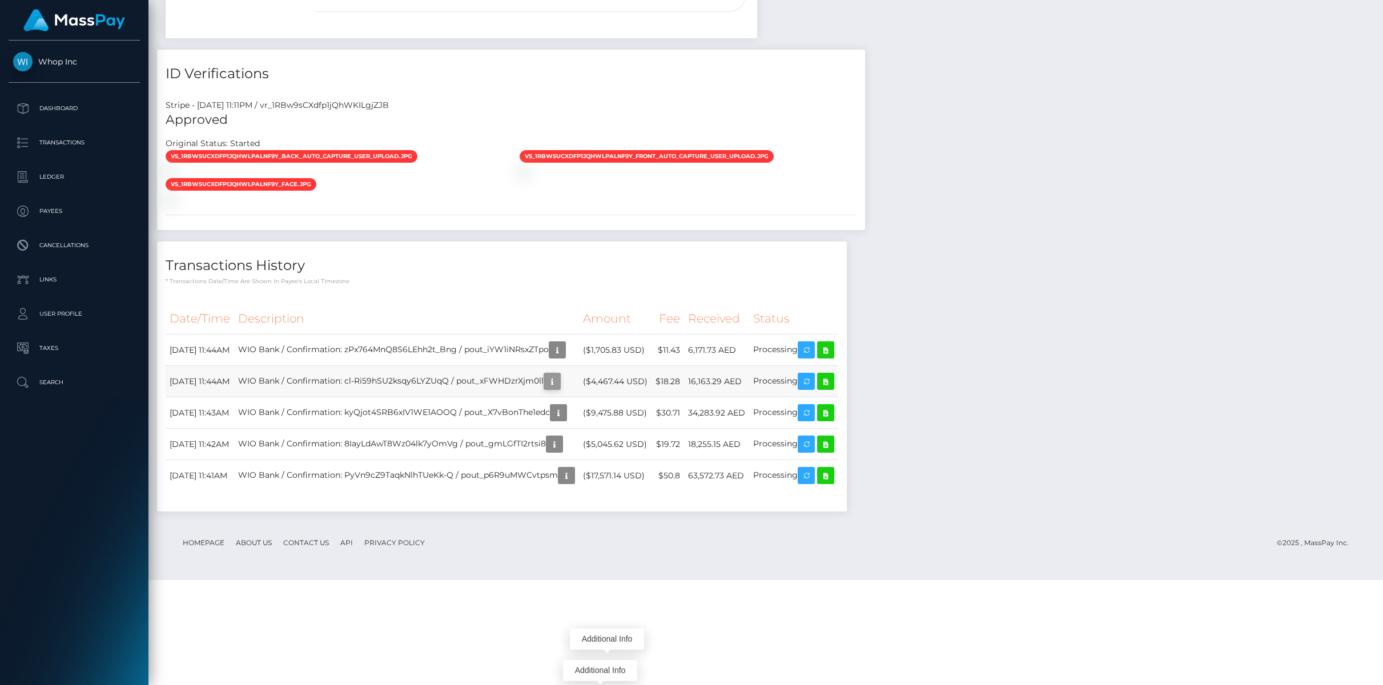
click at [559, 389] on icon "button" at bounding box center [553, 382] width 14 height 14
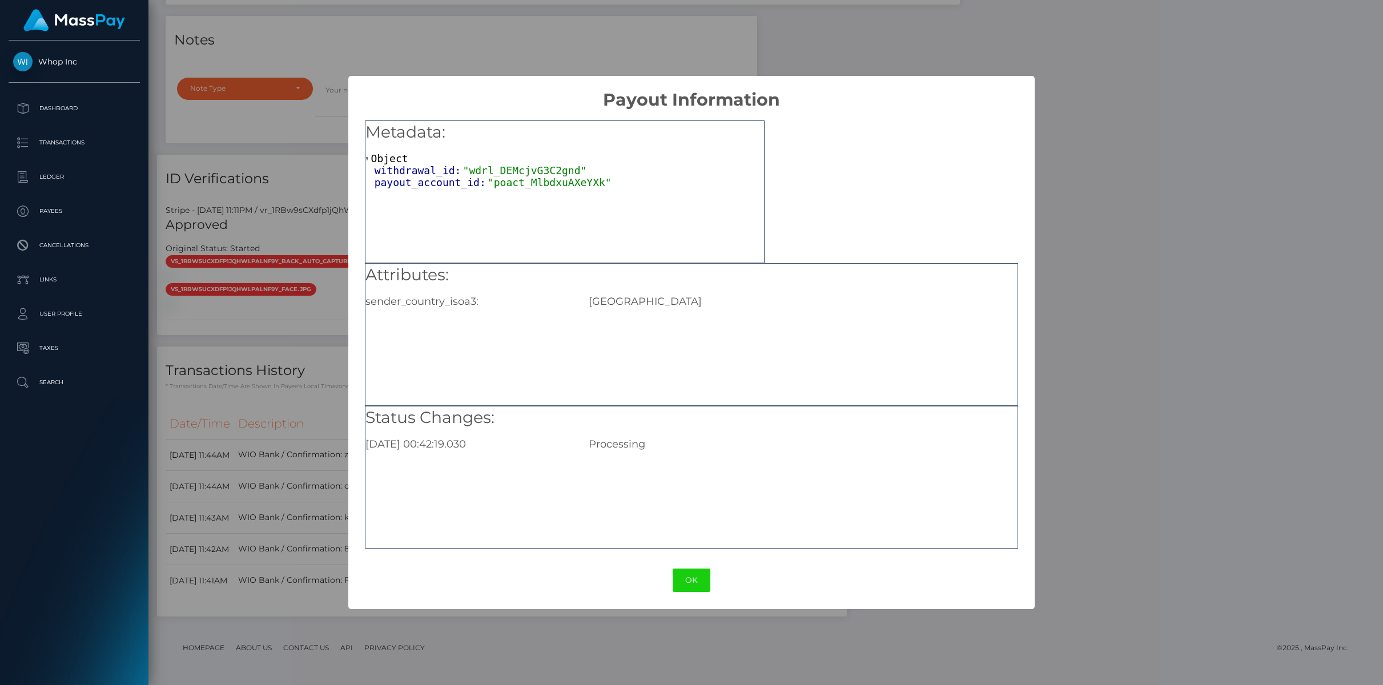
click at [262, 444] on div "× Payout Information Metadata: Object withdrawal_id: "wdrl_DEMcjvG3C2gnd" payou…" at bounding box center [691, 342] width 1383 height 685
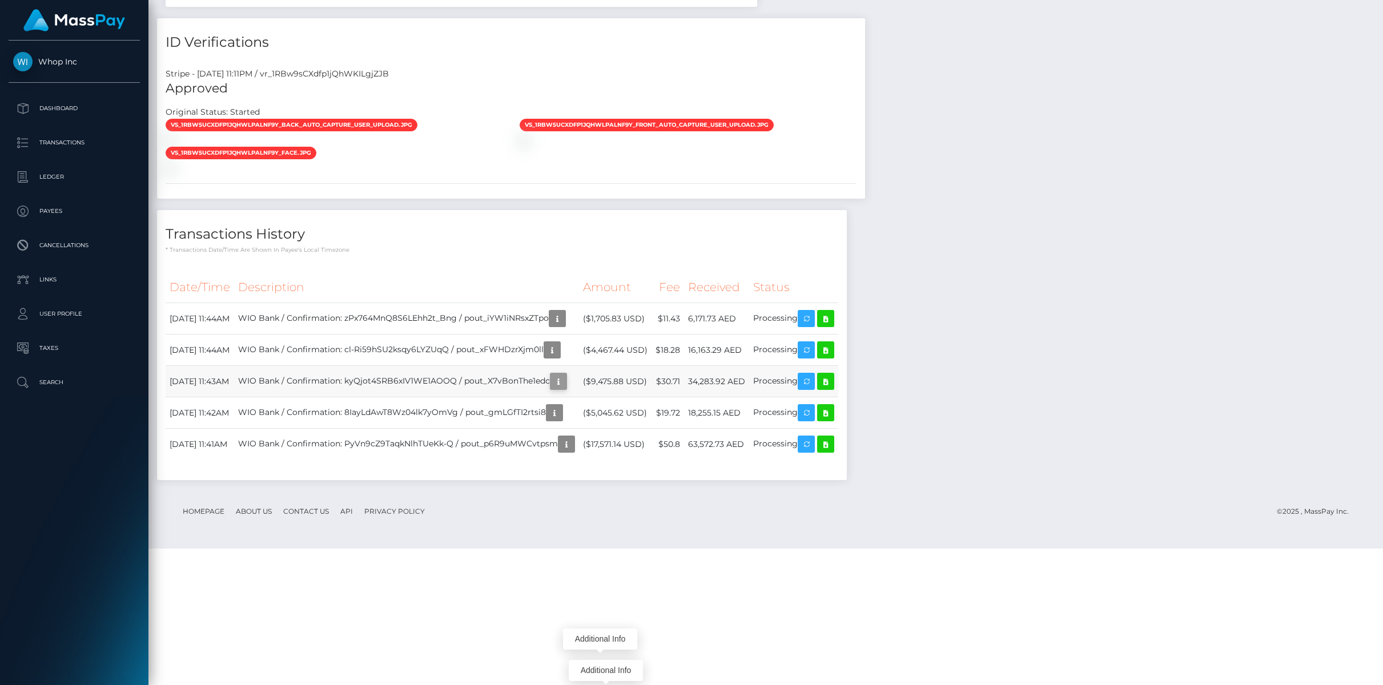
click at [565, 389] on icon "button" at bounding box center [559, 382] width 14 height 14
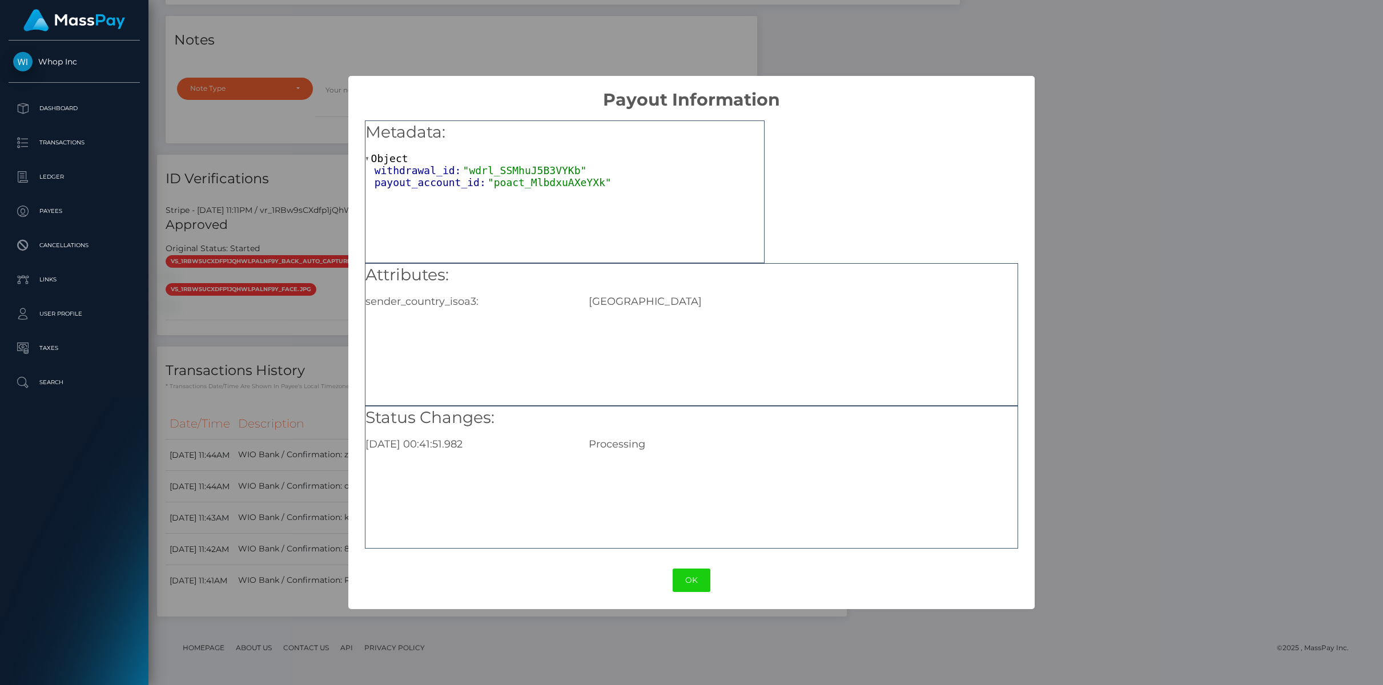
click at [254, 446] on div "× Payout Information Metadata: Object withdrawal_id: "wdrl_SSMhuJ5B3VYKb" payou…" at bounding box center [691, 342] width 1383 height 685
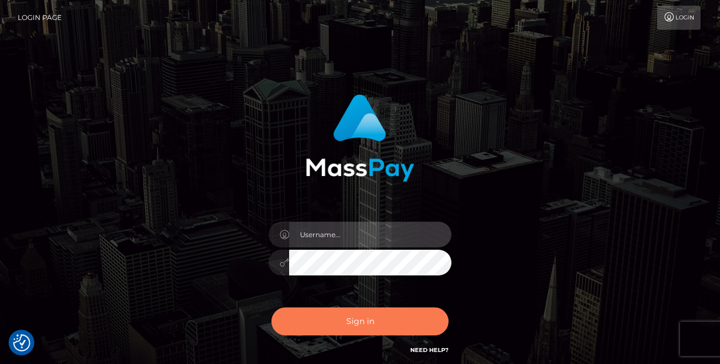
type input "tiana.whop"
click at [334, 323] on button "Sign in" at bounding box center [359, 321] width 177 height 28
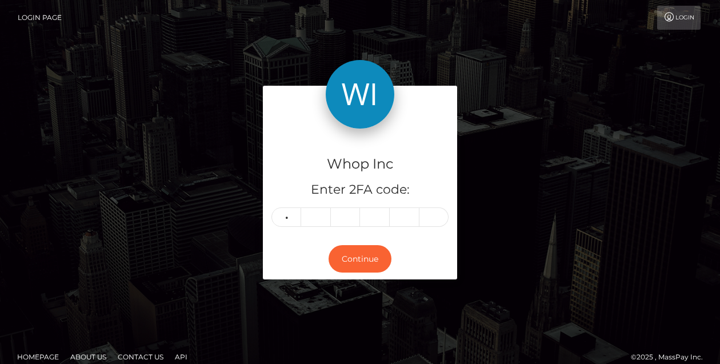
type input "1"
type input "2"
type input "5"
type input "3"
type input "7"
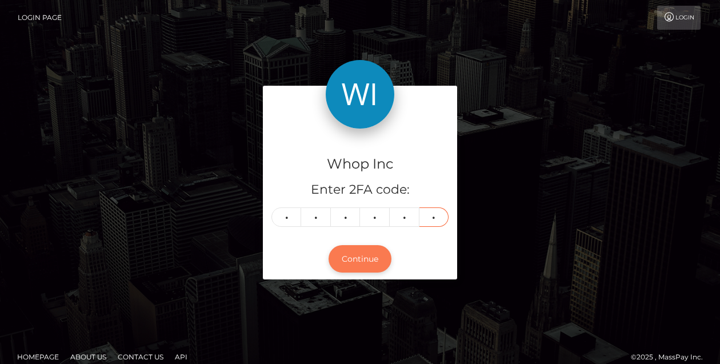
type input "3"
click at [360, 260] on button "Continue" at bounding box center [359, 259] width 63 height 28
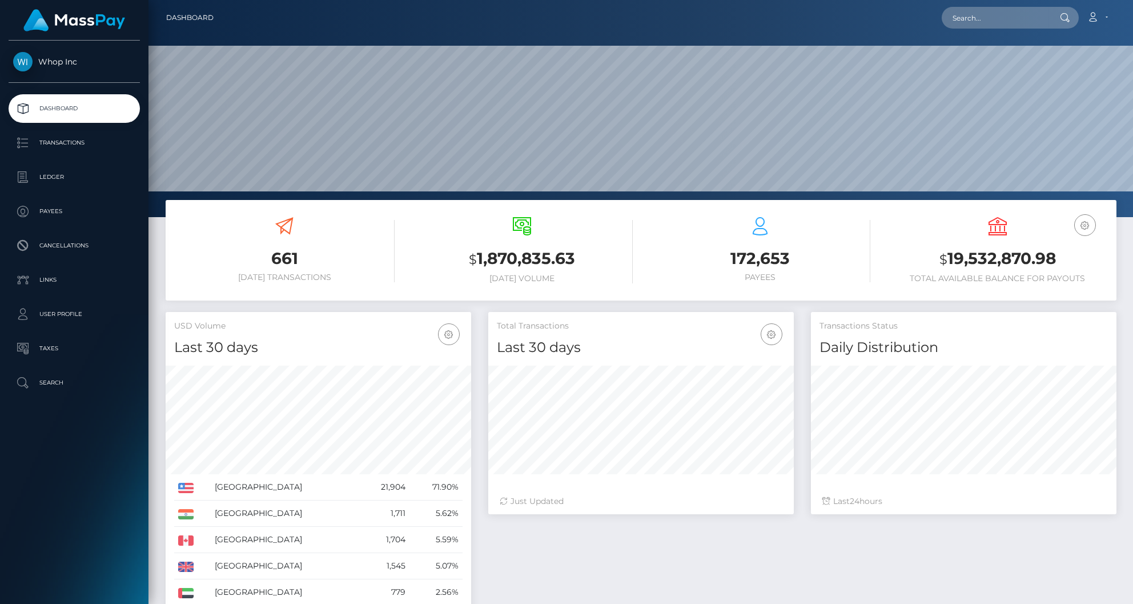
scroll to position [202, 306]
click at [996, 15] on input "text" at bounding box center [994, 18] width 107 height 22
paste input "pout_p6R9uMWCvtpsm"
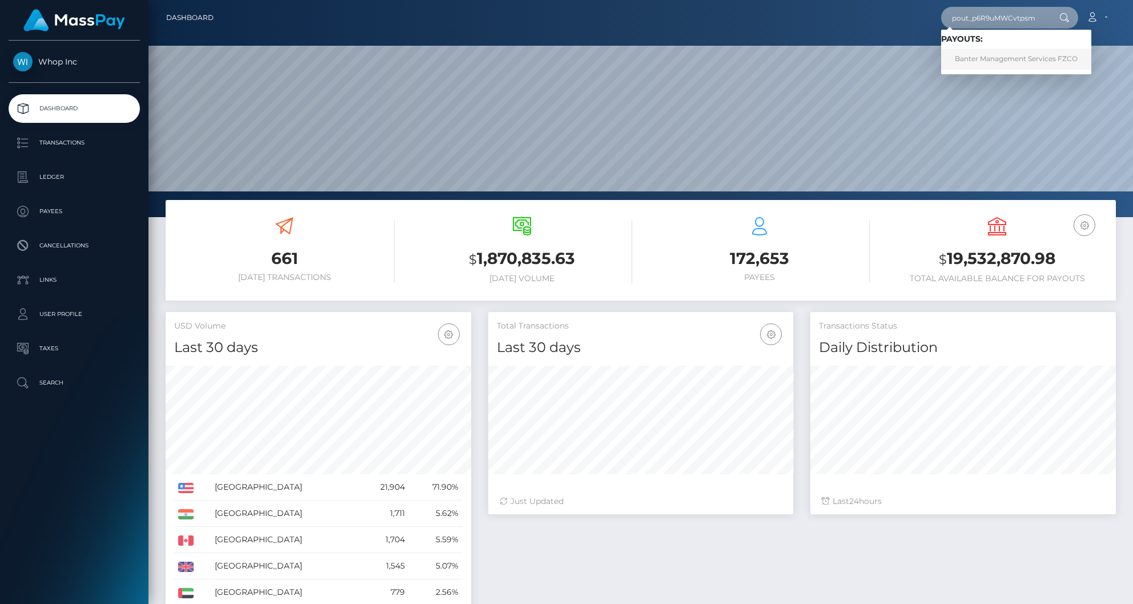
type input "pout_p6R9uMWCvtpsm"
click at [1001, 56] on link "Banter Management Services FZCO" at bounding box center [1016, 59] width 150 height 21
